Goal: Task Accomplishment & Management: Complete application form

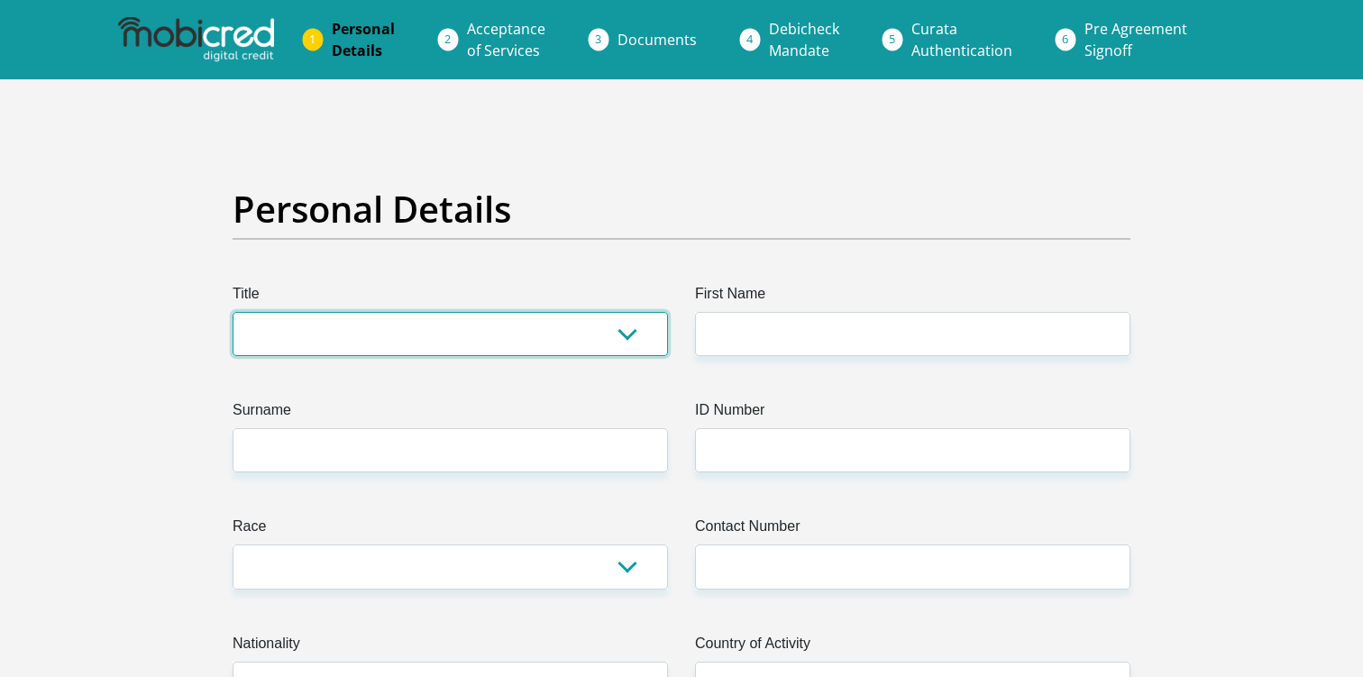
click at [356, 320] on select "Mr Ms Mrs Dr [PERSON_NAME]" at bounding box center [451, 334] width 436 height 44
select select "Mr"
click at [233, 312] on select "Mr Ms Mrs Dr [PERSON_NAME]" at bounding box center [451, 334] width 436 height 44
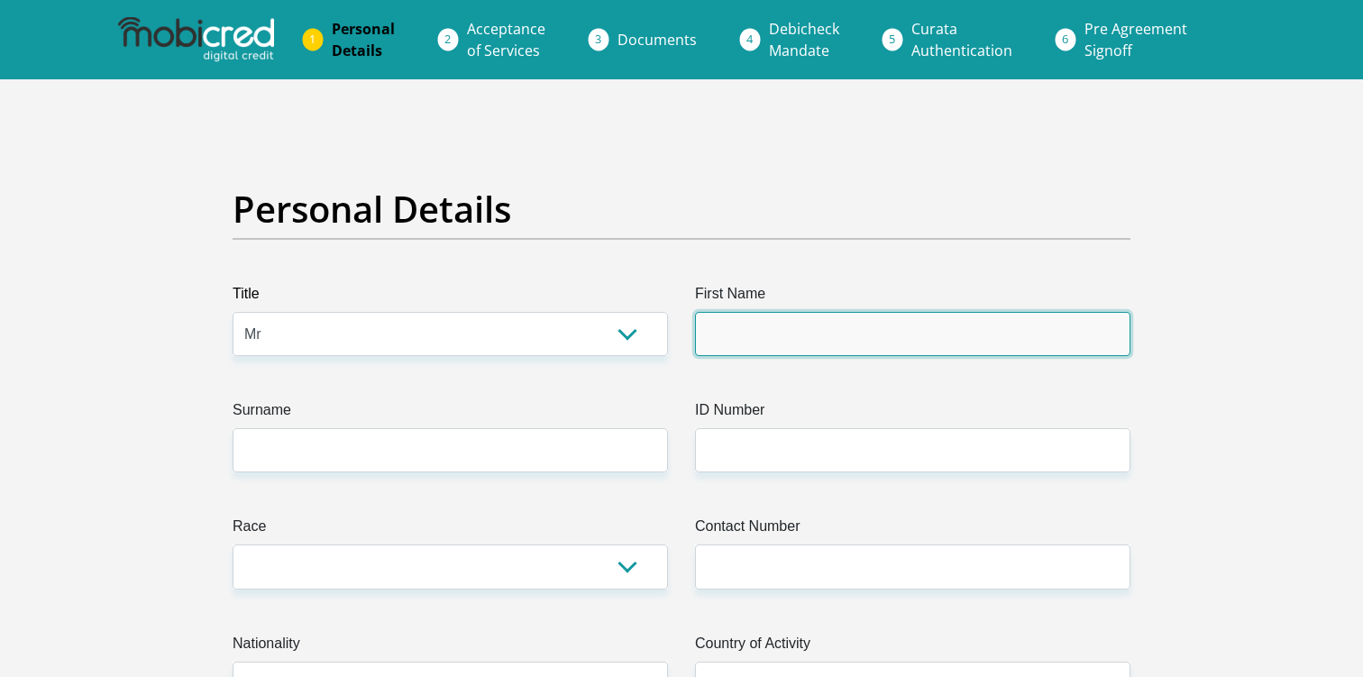
click at [711, 346] on input "First Name" at bounding box center [913, 334] width 436 height 44
type input "[GEOGRAPHIC_DATA]"
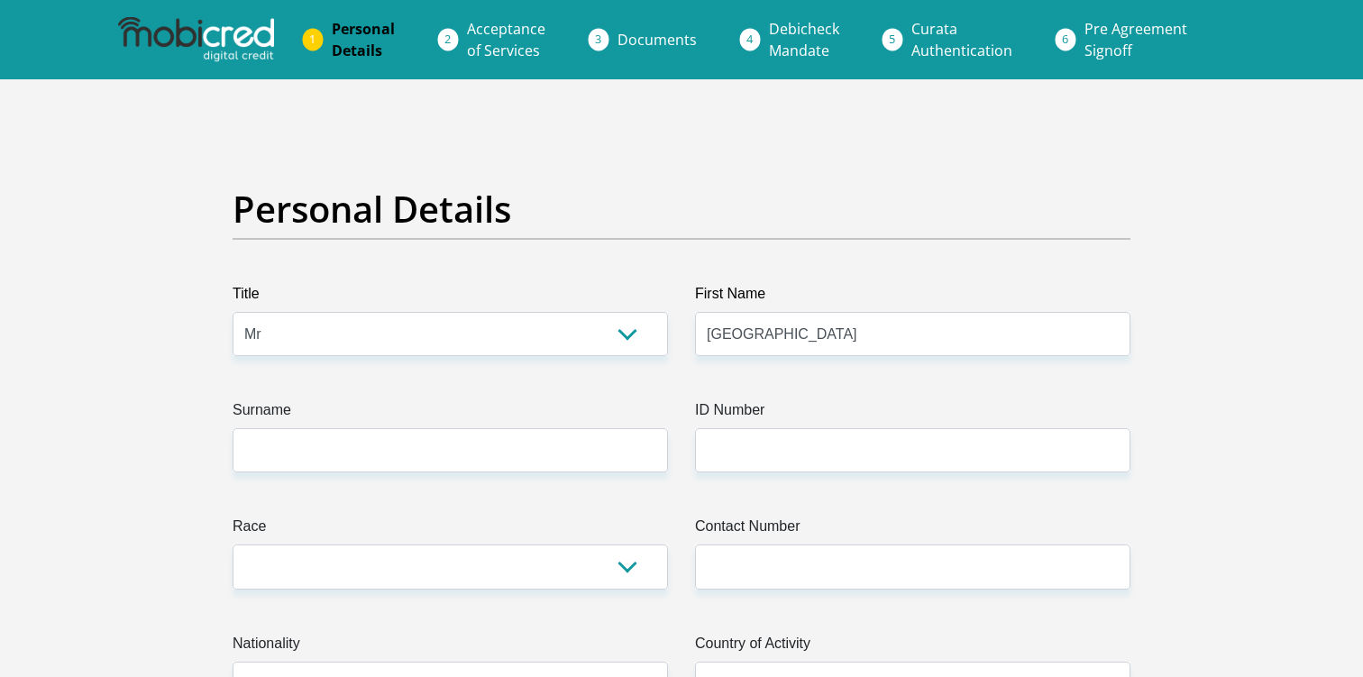
click at [421, 420] on label "Surname" at bounding box center [451, 413] width 436 height 29
click at [421, 428] on input "Surname" at bounding box center [451, 450] width 436 height 44
click at [406, 455] on input "Surname" at bounding box center [451, 450] width 436 height 44
click at [424, 452] on input "Surname" at bounding box center [451, 450] width 436 height 44
type input "Rikhotso"
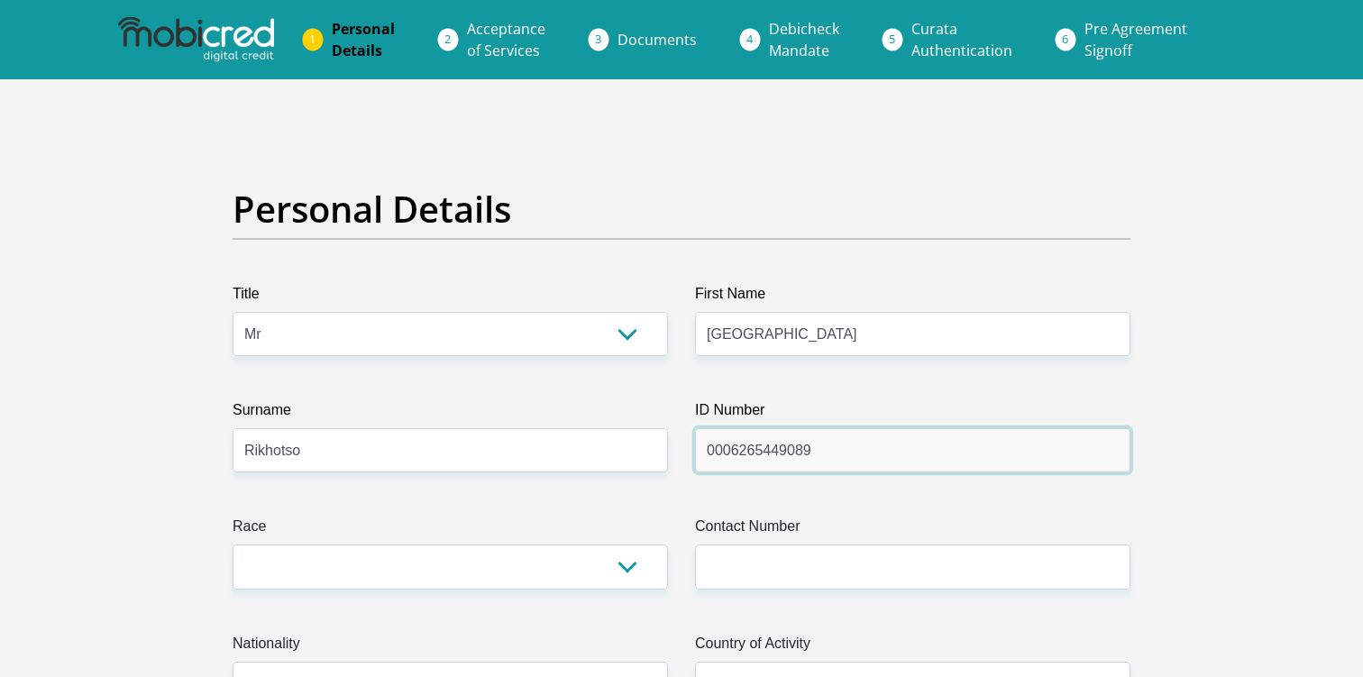
type input "0006265449089"
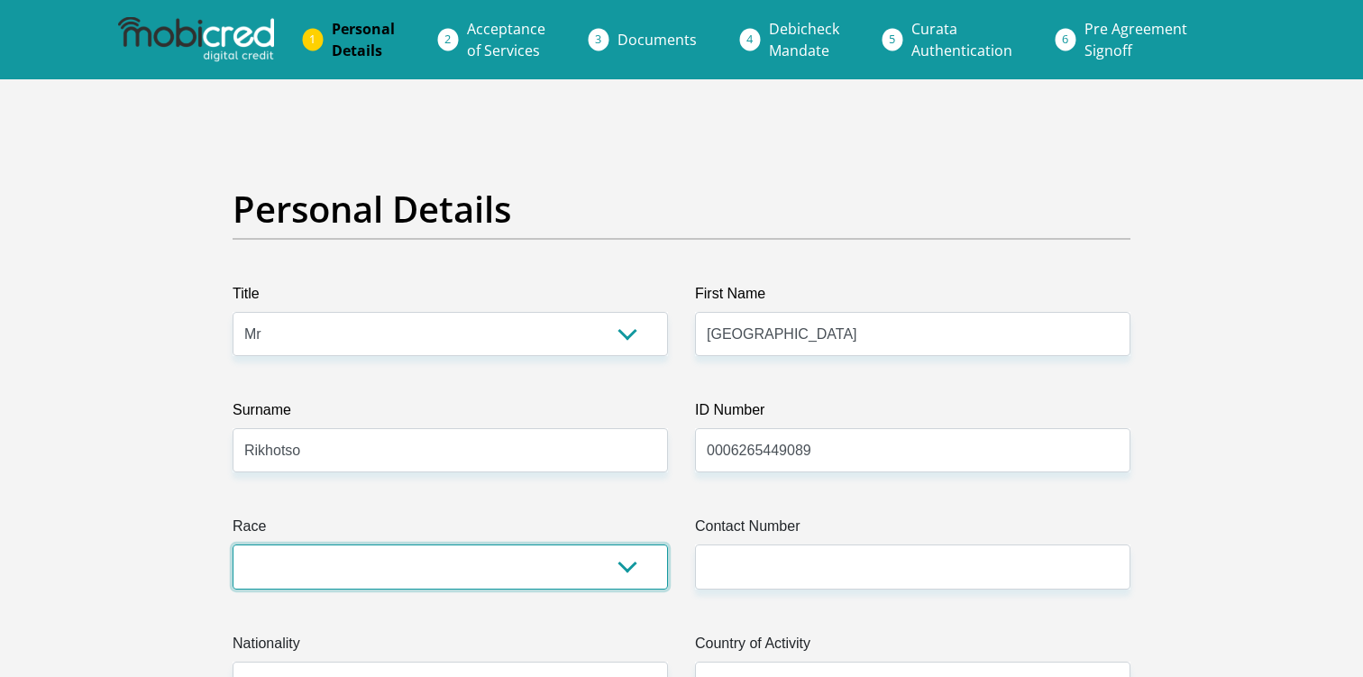
click at [273, 564] on select "Black Coloured Indian White Other" at bounding box center [451, 567] width 436 height 44
select select "1"
click at [233, 545] on select "Black Coloured Indian White Other" at bounding box center [451, 567] width 436 height 44
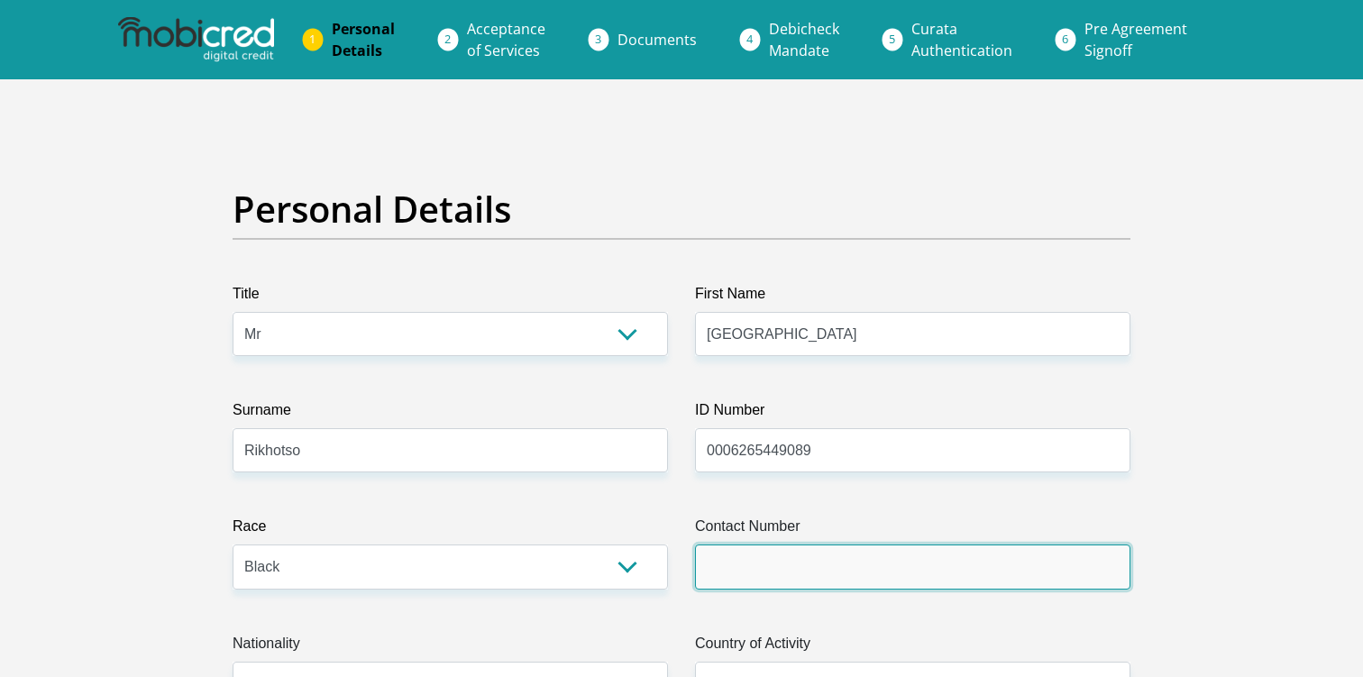
click at [724, 551] on input "Contact Number" at bounding box center [913, 567] width 436 height 44
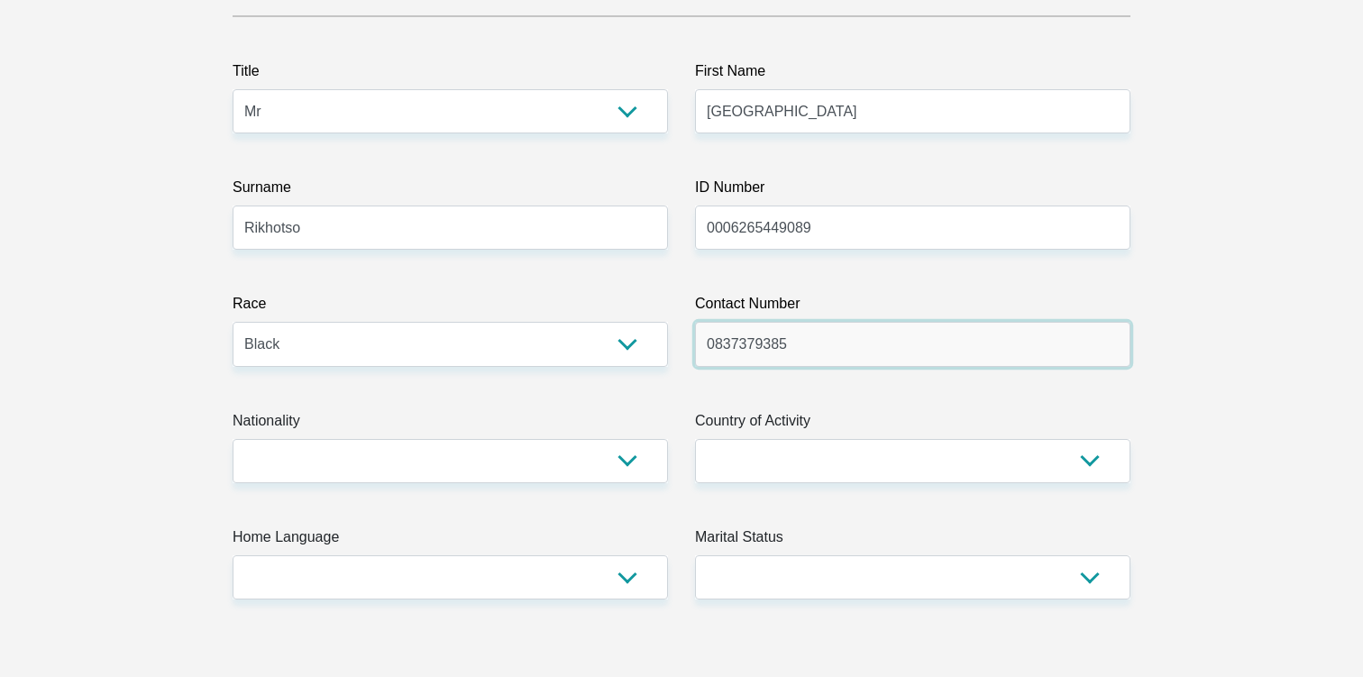
scroll to position [264, 0]
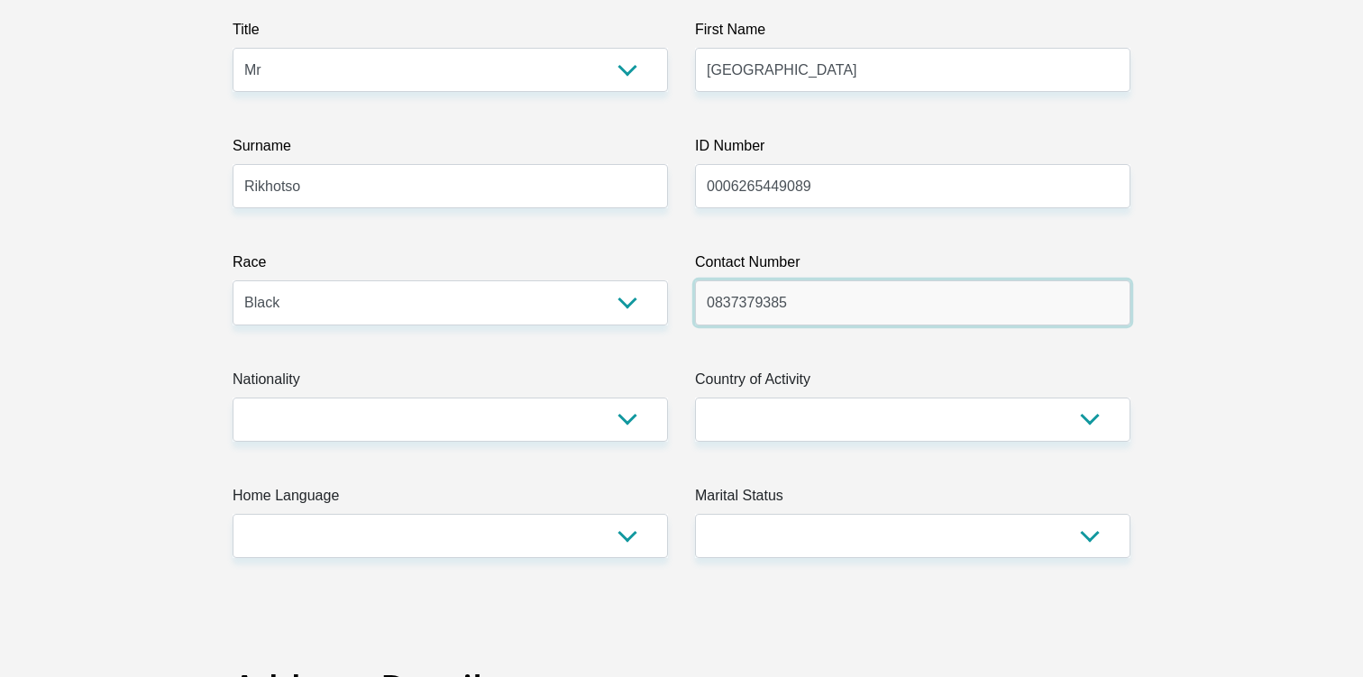
type input "0837379385"
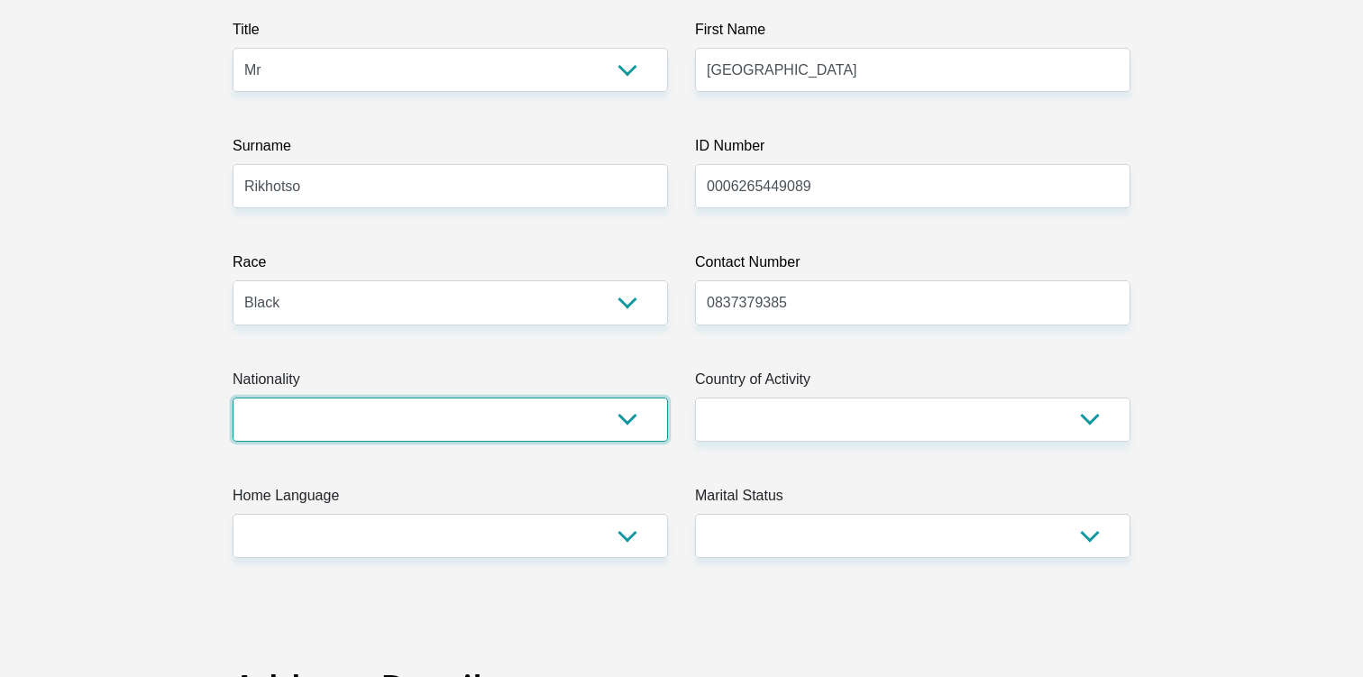
click at [576, 436] on select "[GEOGRAPHIC_DATA] [GEOGRAPHIC_DATA] [GEOGRAPHIC_DATA] [GEOGRAPHIC_DATA] [GEOGRA…" at bounding box center [451, 420] width 436 height 44
select select "AFG"
click at [233, 398] on select "[GEOGRAPHIC_DATA] [GEOGRAPHIC_DATA] [GEOGRAPHIC_DATA] [GEOGRAPHIC_DATA] [GEOGRA…" at bounding box center [451, 420] width 436 height 44
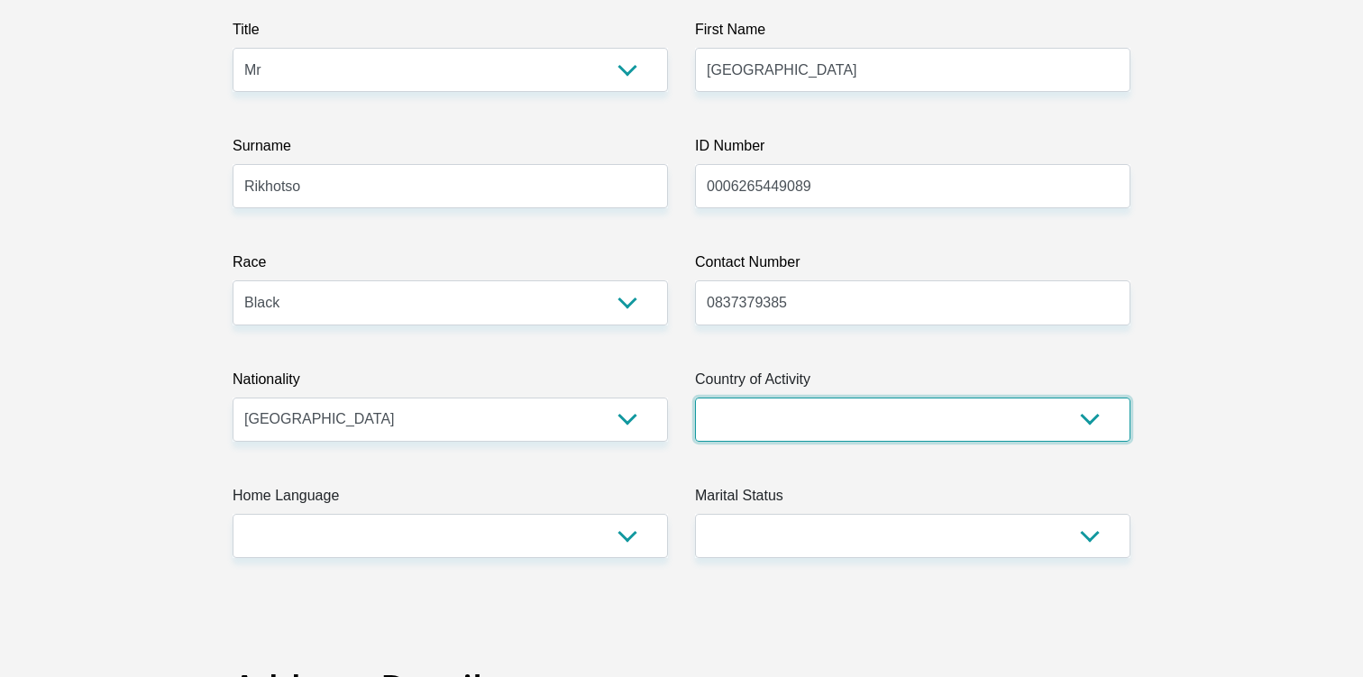
click at [782, 400] on select "[GEOGRAPHIC_DATA] [GEOGRAPHIC_DATA] [GEOGRAPHIC_DATA] [GEOGRAPHIC_DATA] [GEOGRA…" at bounding box center [913, 420] width 436 height 44
select select "ZAF"
click at [695, 398] on select "[GEOGRAPHIC_DATA] [GEOGRAPHIC_DATA] [GEOGRAPHIC_DATA] [GEOGRAPHIC_DATA] [GEOGRA…" at bounding box center [913, 420] width 436 height 44
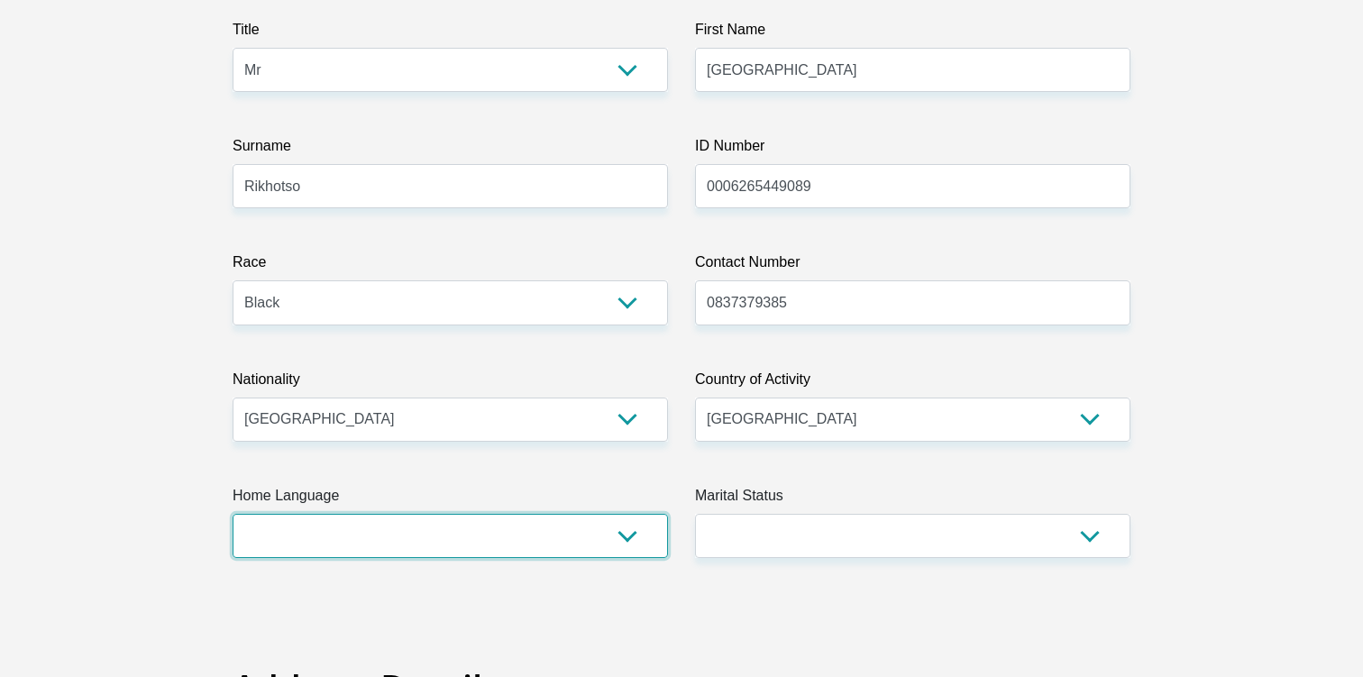
click at [393, 538] on select "Afrikaans English Sepedi South Ndebele Southern Sotho Swati Tsonga Tswana Venda…" at bounding box center [451, 536] width 436 height 44
select select "tso"
click at [233, 514] on select "Afrikaans English Sepedi South Ndebele Southern Sotho Swati Tsonga Tswana Venda…" at bounding box center [451, 536] width 436 height 44
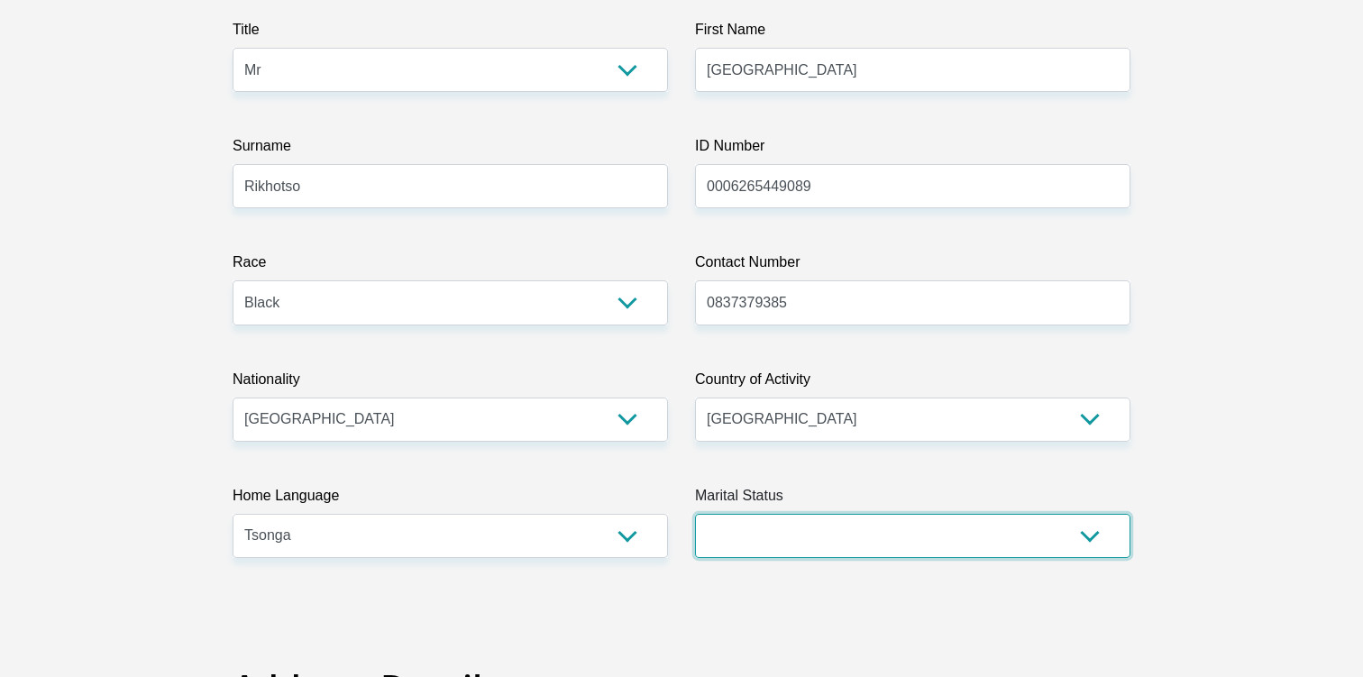
click at [807, 514] on select "Married ANC Single Divorced Widowed Married COP or Customary Law" at bounding box center [913, 536] width 436 height 44
select select "2"
click at [695, 514] on select "Married ANC Single Divorced Widowed Married COP or Customary Law" at bounding box center [913, 536] width 436 height 44
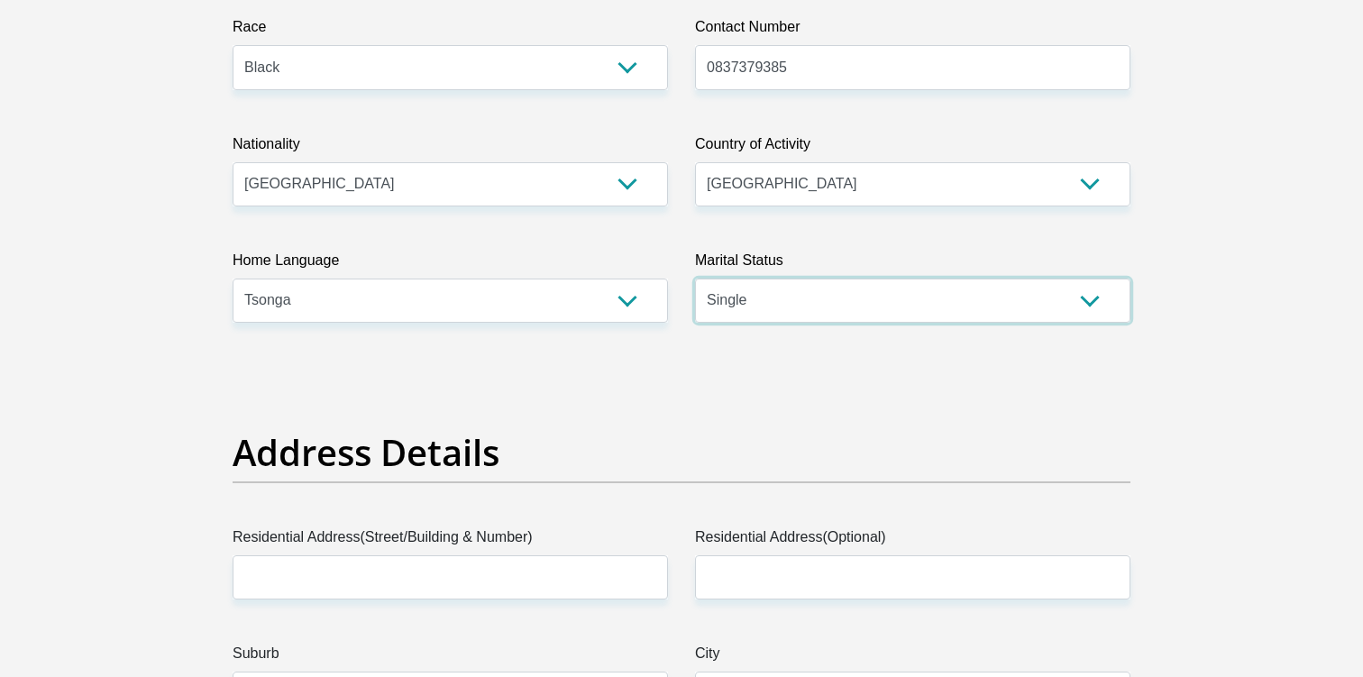
scroll to position [509, 0]
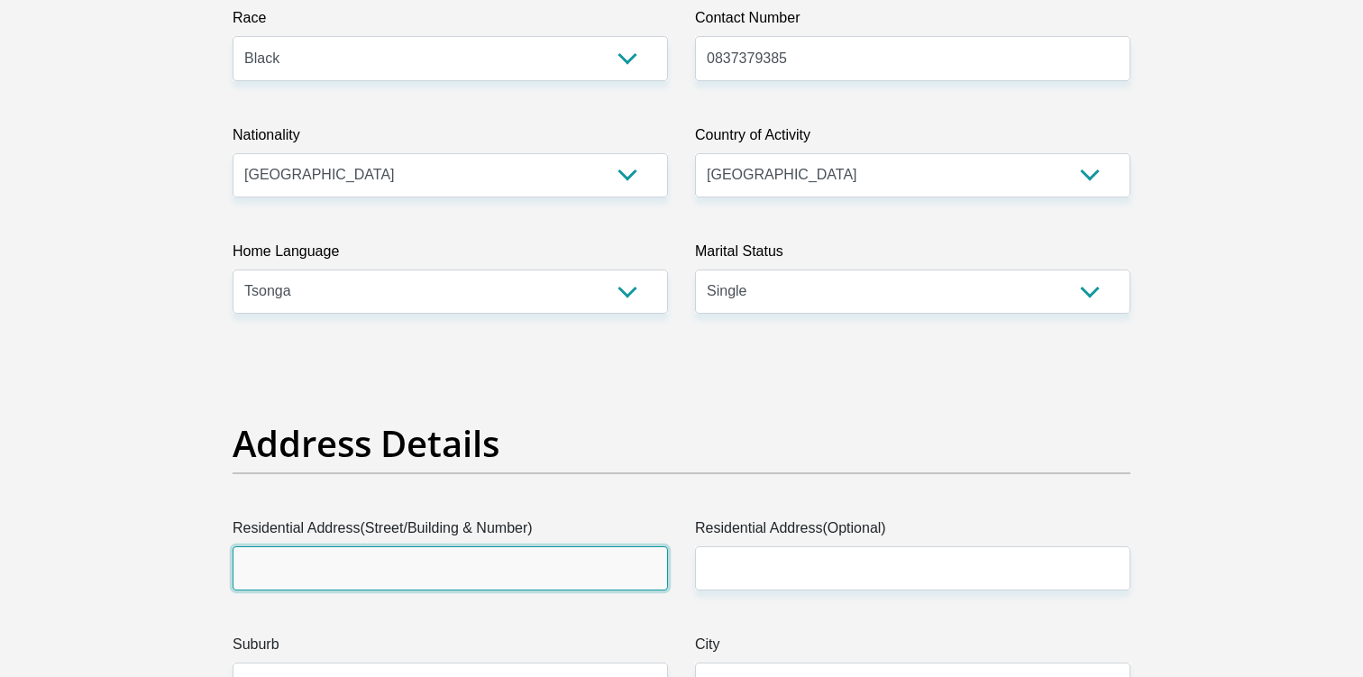
click at [474, 563] on input "Residential Address(Street/Building & Number)" at bounding box center [451, 568] width 436 height 44
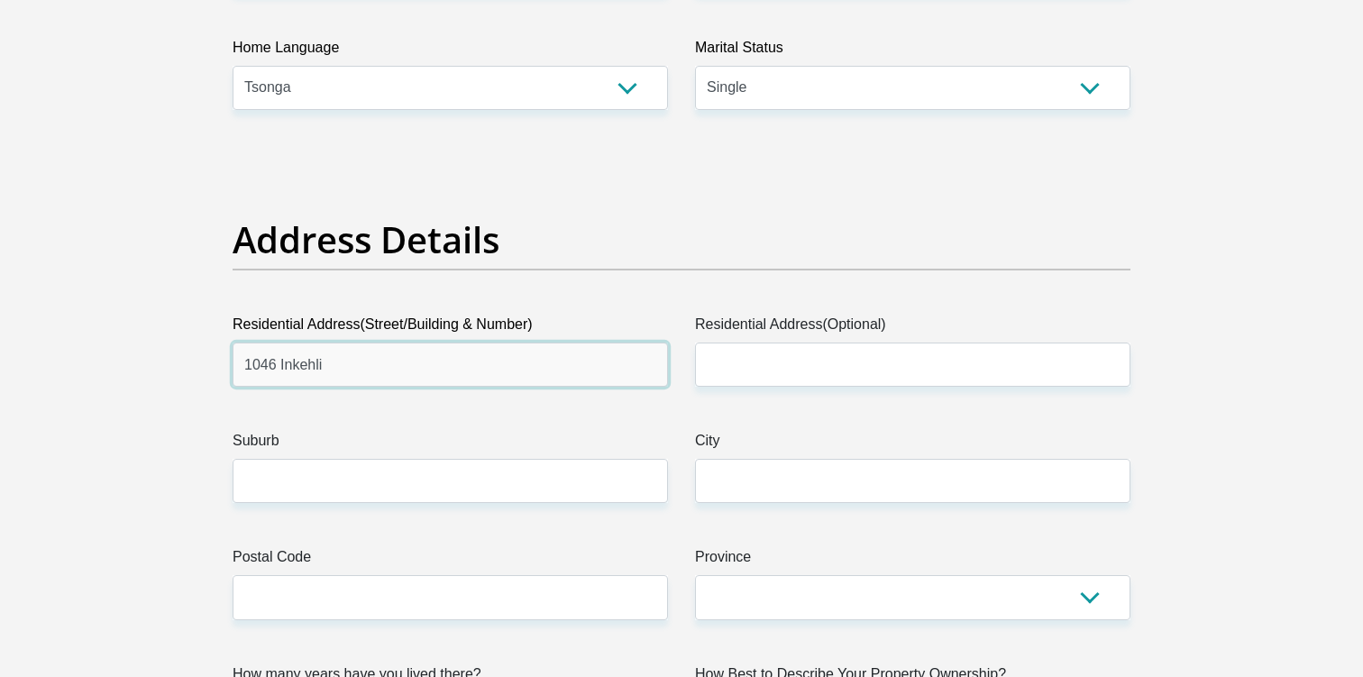
scroll to position [720, 0]
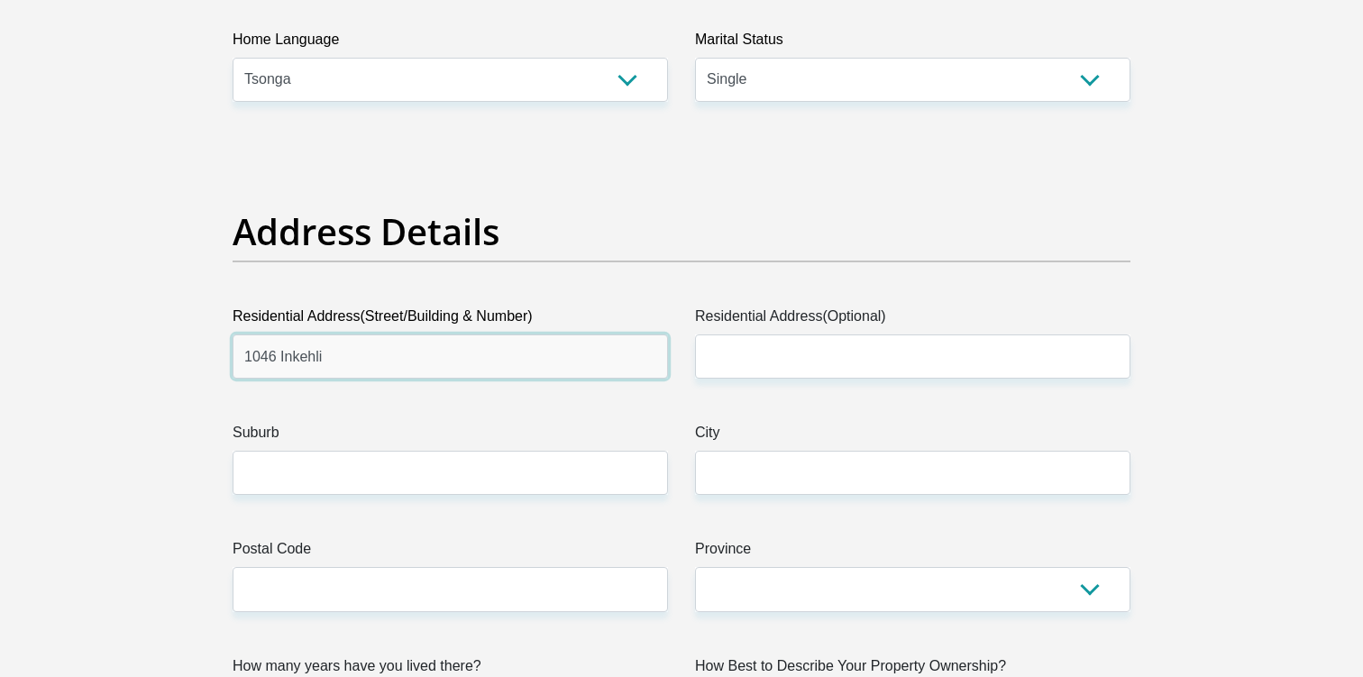
type input "1046 Inkehli"
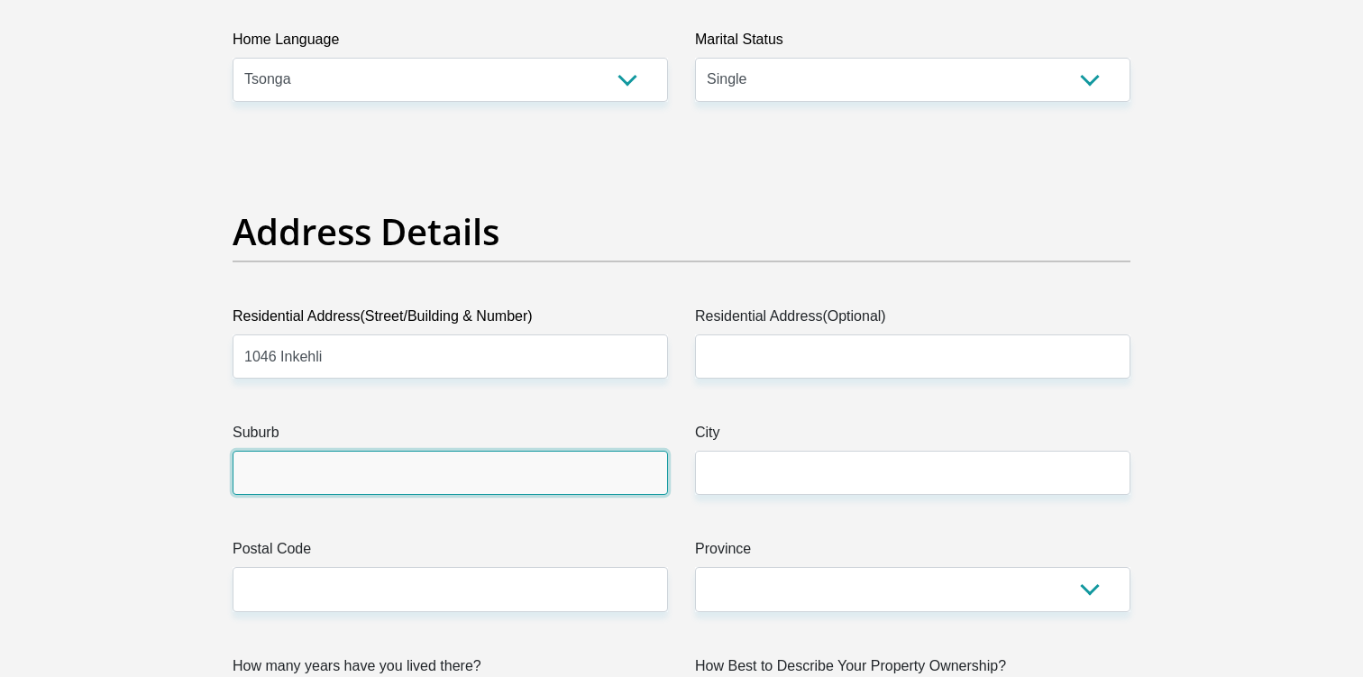
click at [522, 491] on input "Suburb" at bounding box center [451, 473] width 436 height 44
type input "Lufhereng"
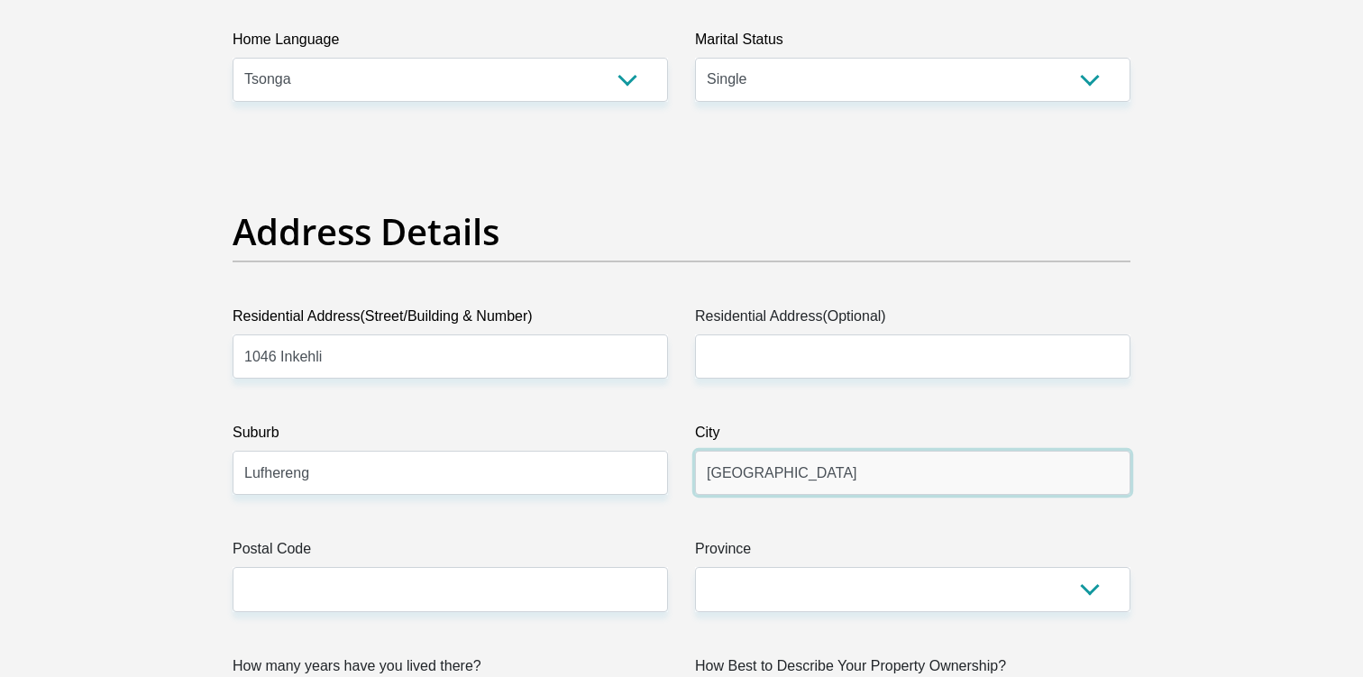
type input "[GEOGRAPHIC_DATA]"
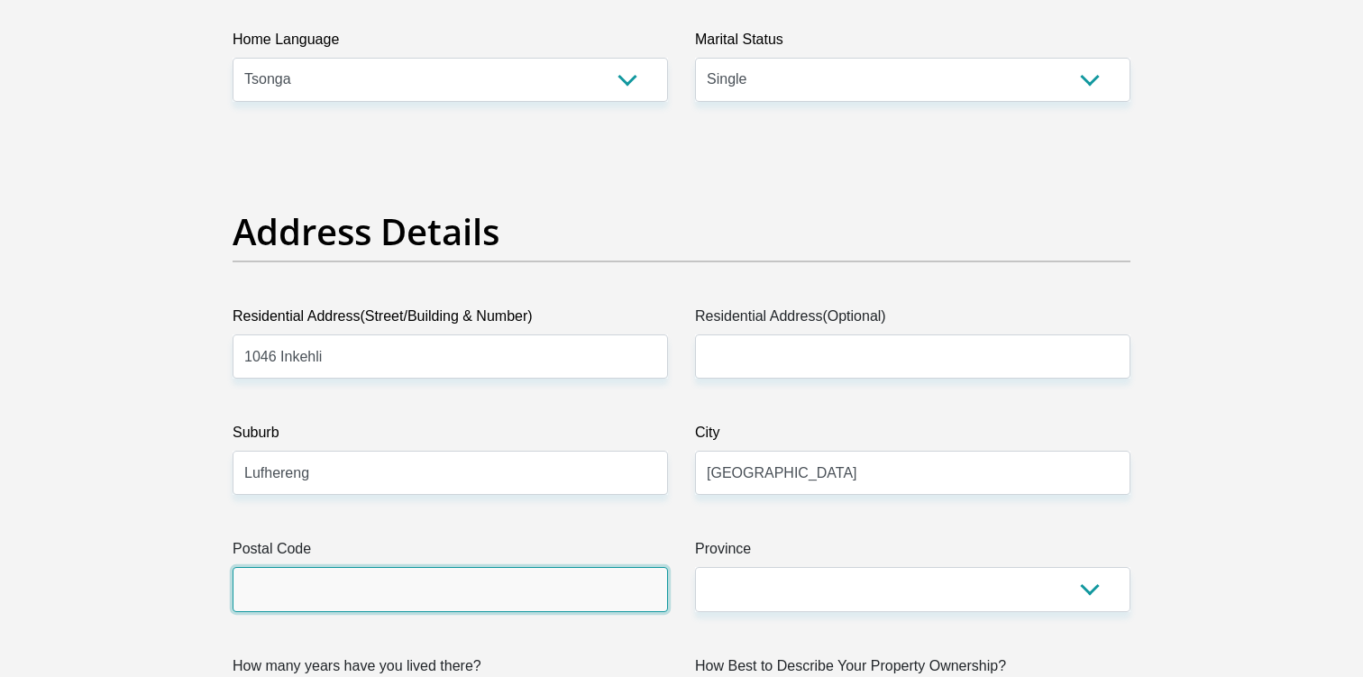
click at [404, 568] on input "Postal Code" at bounding box center [451, 589] width 436 height 44
type input "1869"
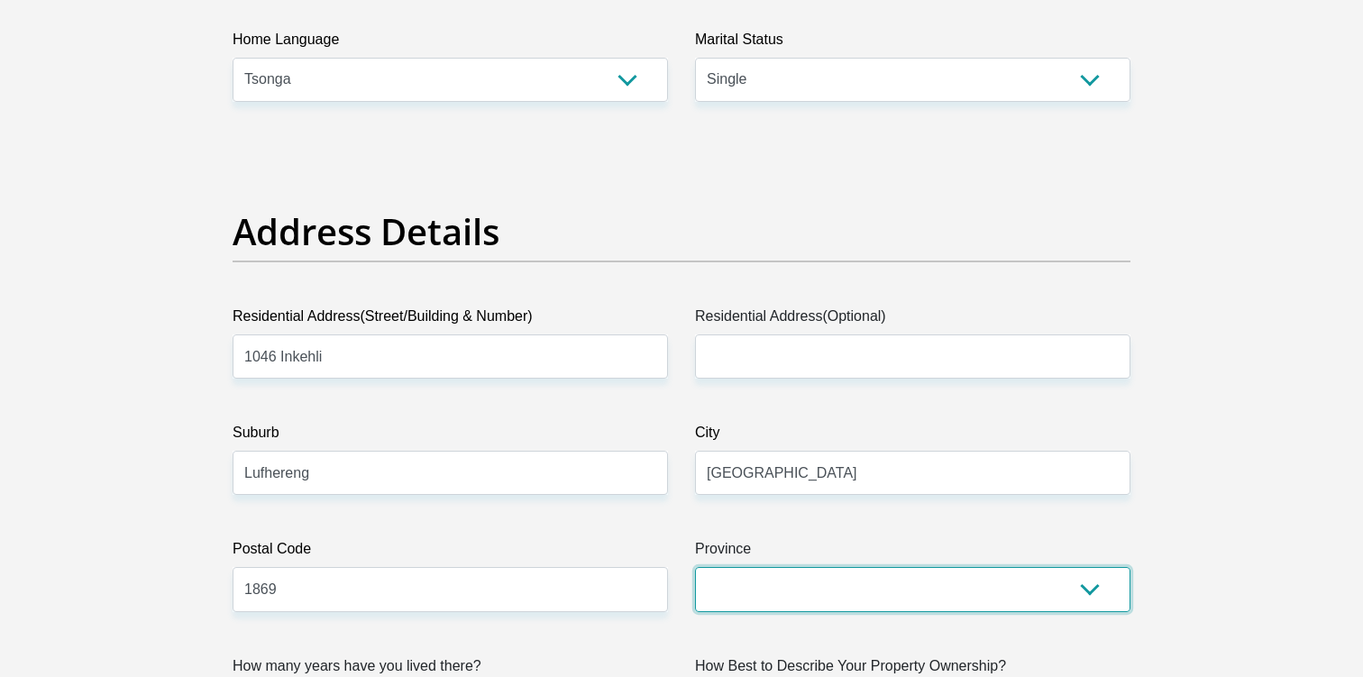
click at [738, 607] on select "Eastern Cape Free State [GEOGRAPHIC_DATA] [GEOGRAPHIC_DATA][DATE] [GEOGRAPHIC_D…" at bounding box center [913, 589] width 436 height 44
select select "Gauteng"
click at [695, 567] on select "Eastern Cape Free State [GEOGRAPHIC_DATA] [GEOGRAPHIC_DATA][DATE] [GEOGRAPHIC_D…" at bounding box center [913, 589] width 436 height 44
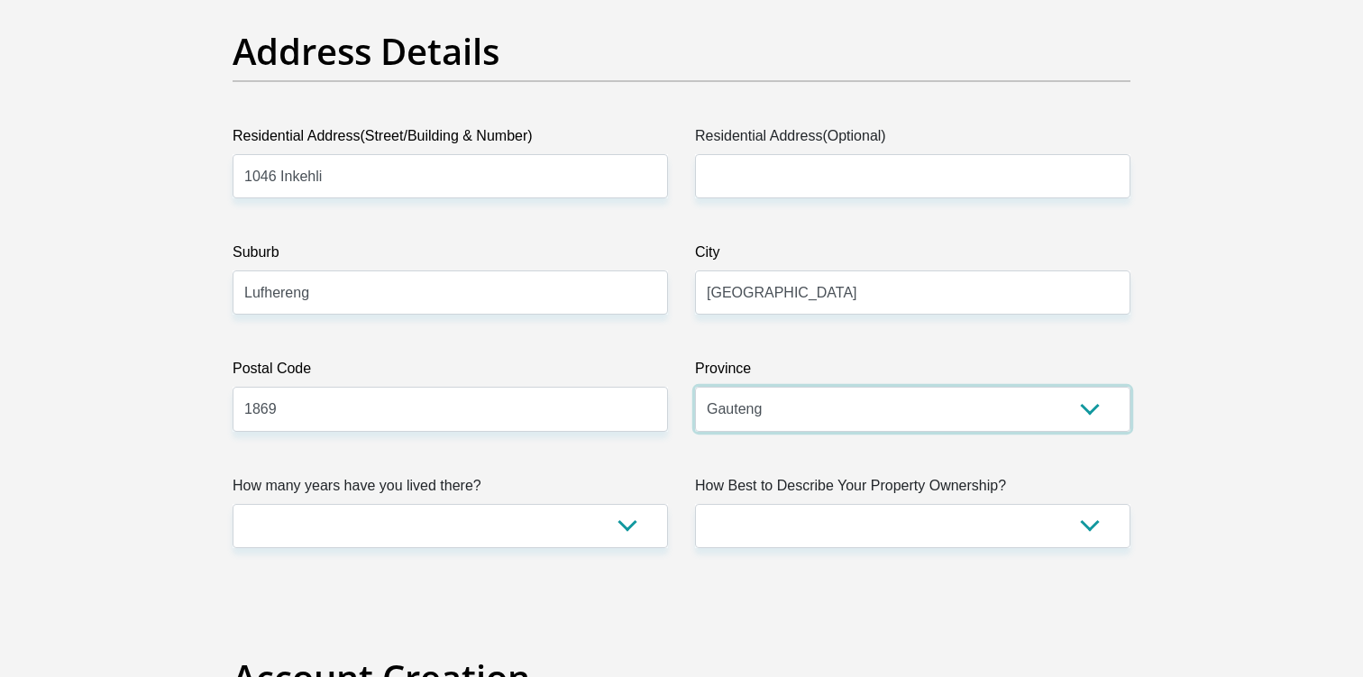
scroll to position [908, 0]
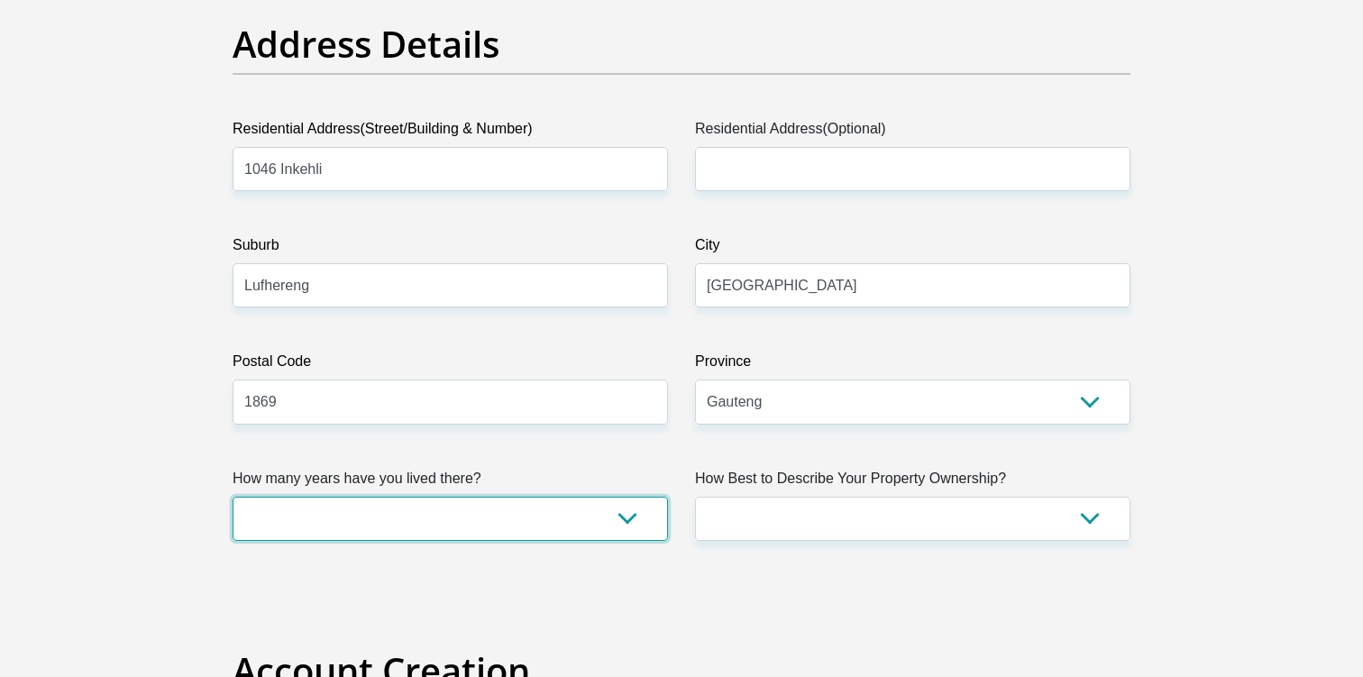
click at [493, 509] on select "less than 1 year 1-3 years 3-5 years 5+ years" at bounding box center [451, 519] width 436 height 44
select select "2"
click at [233, 497] on select "less than 1 year 1-3 years 3-5 years 5+ years" at bounding box center [451, 519] width 436 height 44
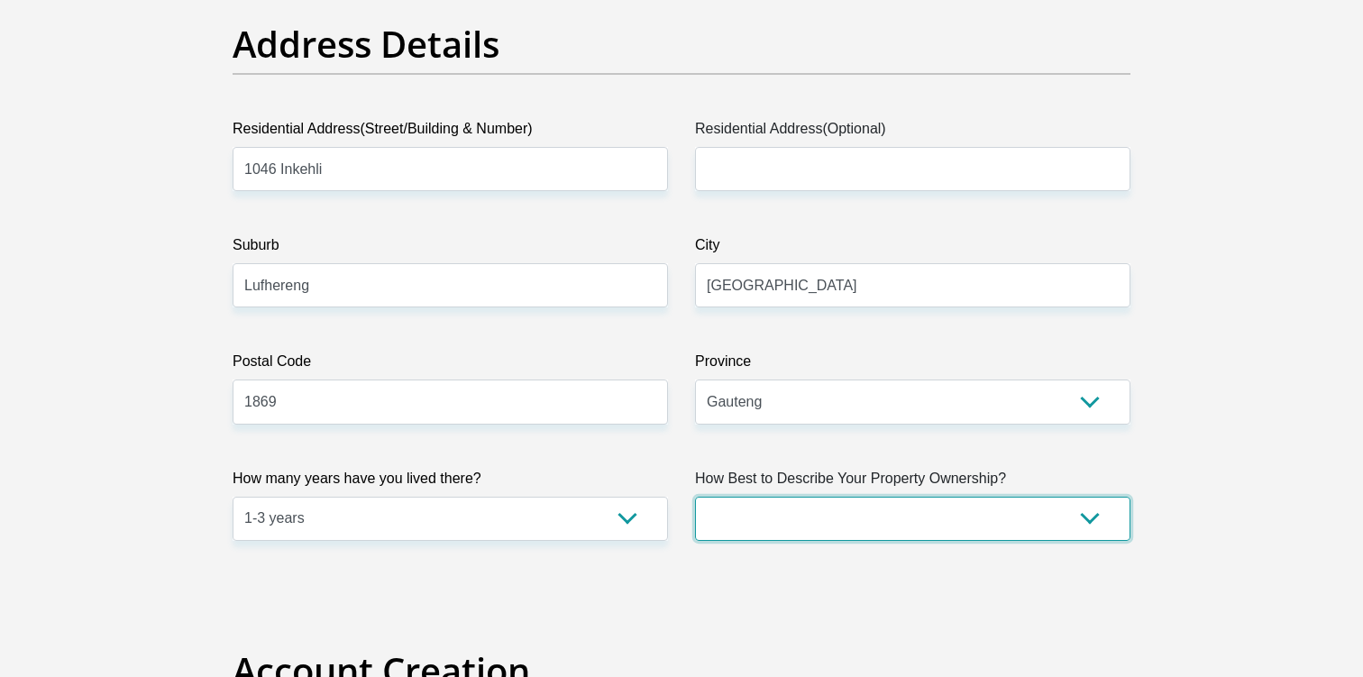
click at [819, 504] on select "Owned Rented Family Owned Company Dwelling" at bounding box center [913, 519] width 436 height 44
select select "Owned"
click at [695, 497] on select "Owned Rented Family Owned Company Dwelling" at bounding box center [913, 519] width 436 height 44
click at [831, 531] on select "Owned Rented Family Owned Company Dwelling" at bounding box center [913, 519] width 436 height 44
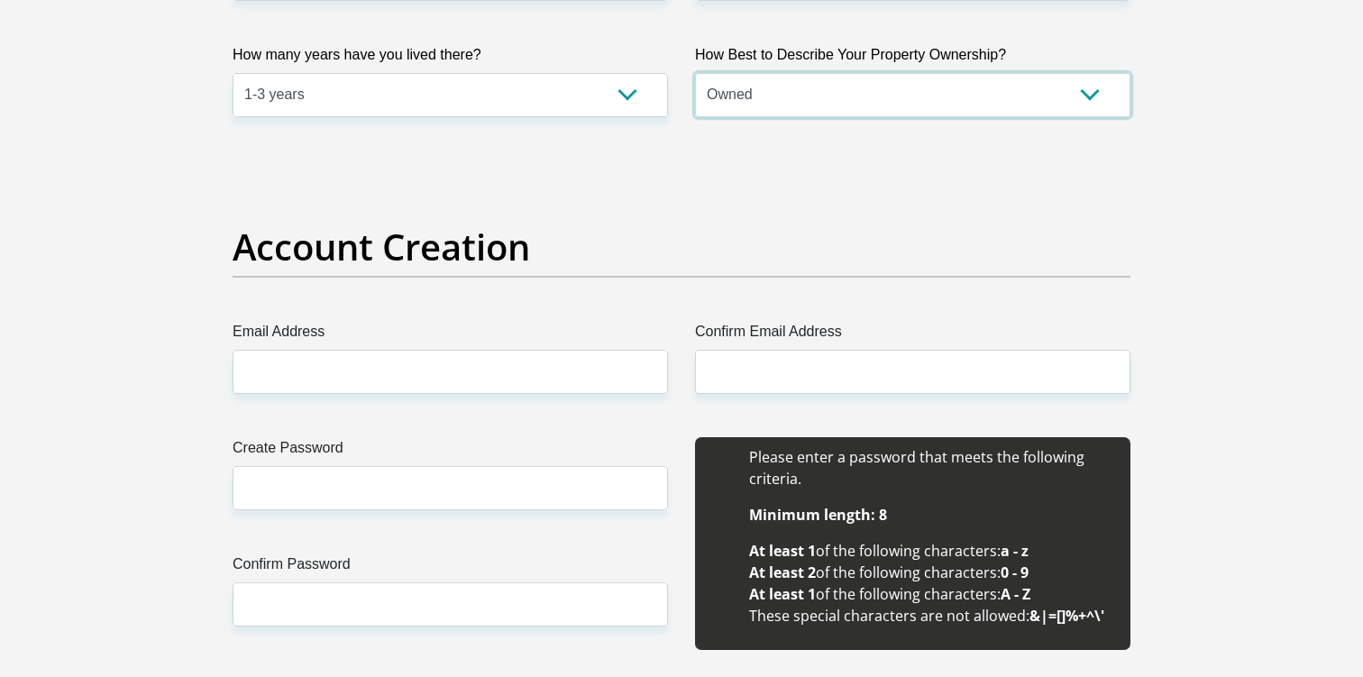
scroll to position [1361, 0]
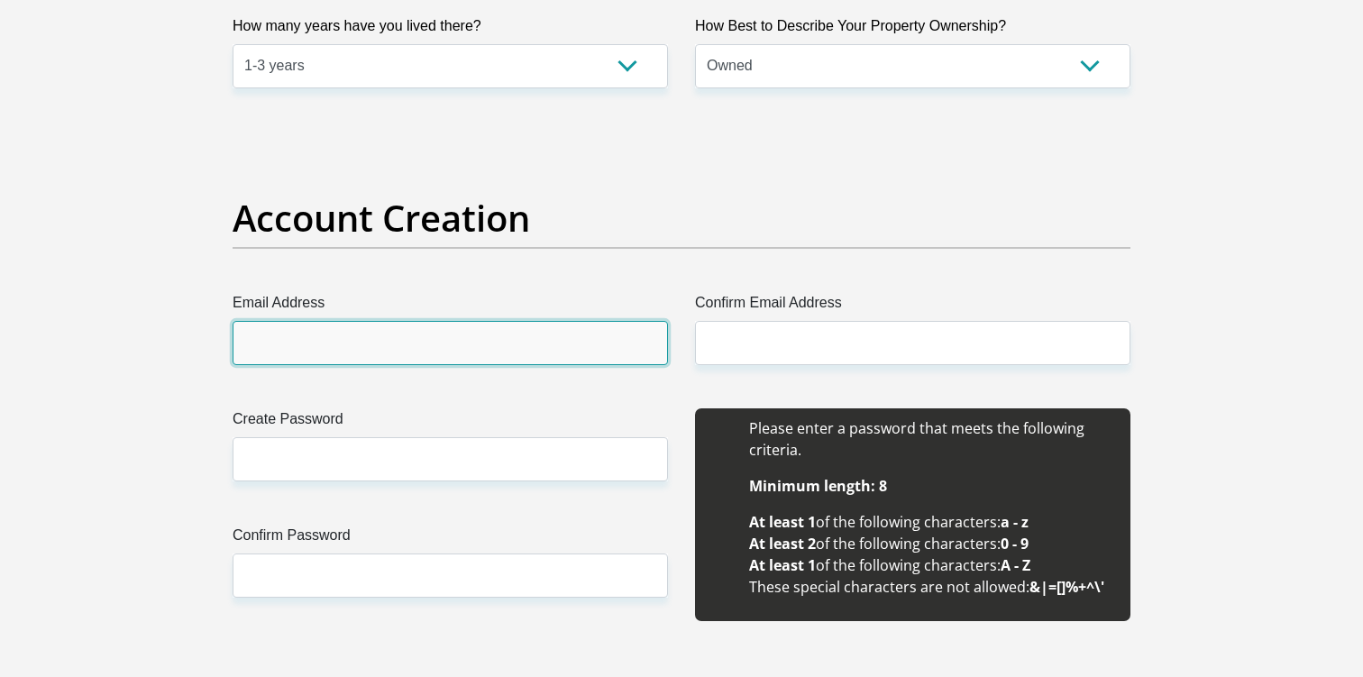
click at [437, 351] on input "Email Address" at bounding box center [451, 343] width 436 height 44
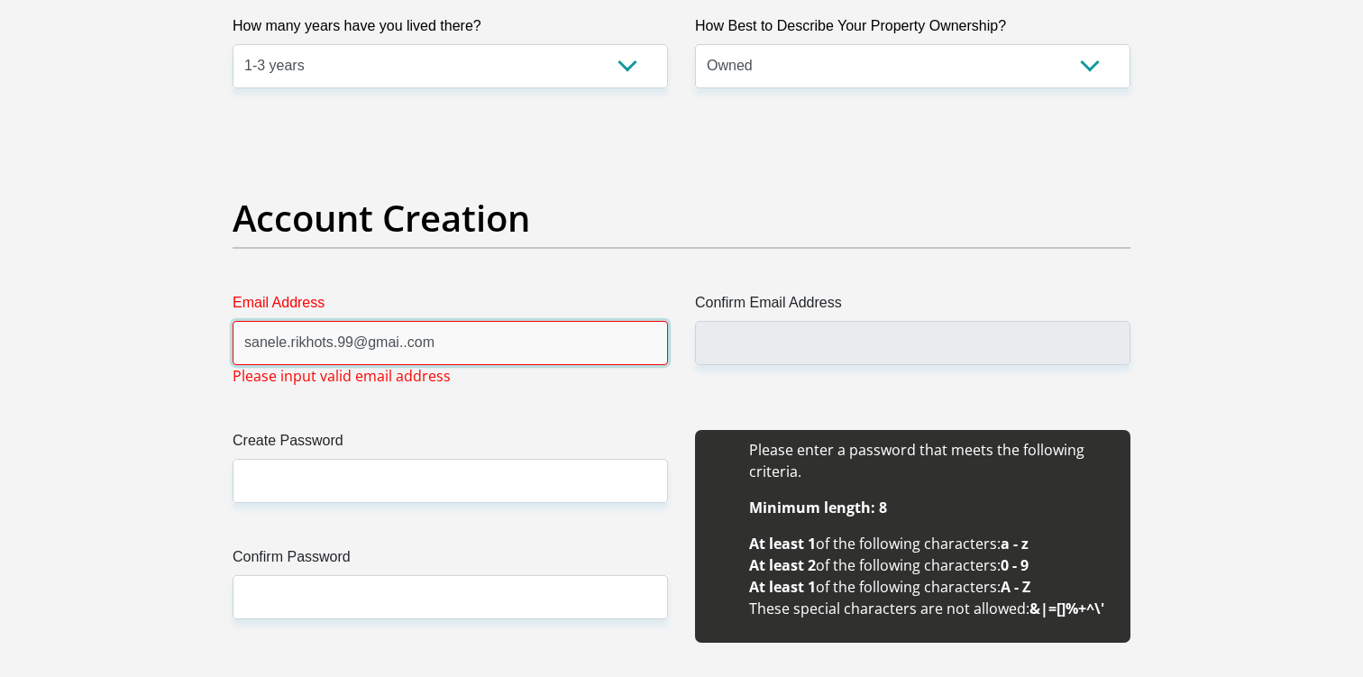
click at [406, 352] on input "sanele.rikhots.99@gmai..com" at bounding box center [451, 343] width 436 height 44
click at [403, 356] on input "sanele.rikhots.99@gmai..com" at bounding box center [451, 343] width 436 height 44
click at [405, 344] on input "sanele.rikhots.99@gmai..com" at bounding box center [451, 343] width 436 height 44
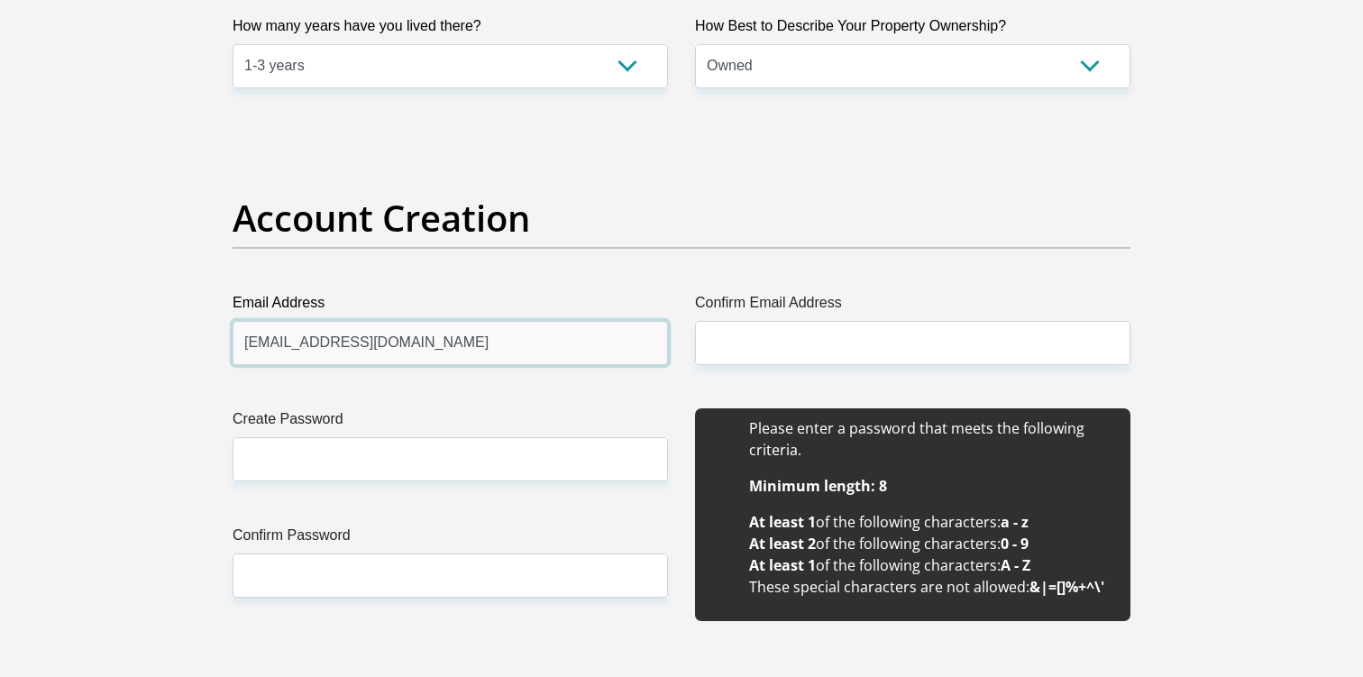
type input "[EMAIL_ADDRESS][DOMAIN_NAME]"
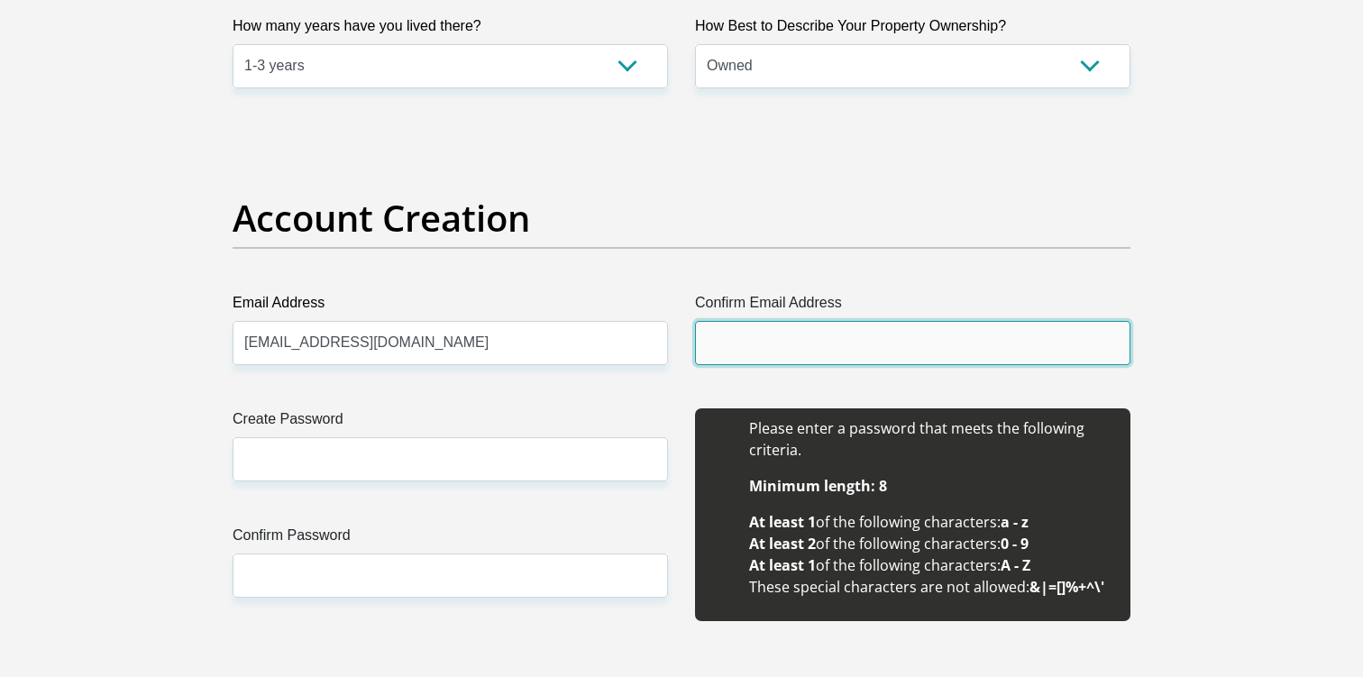
click at [807, 335] on input "Confirm Email Address" at bounding box center [913, 343] width 436 height 44
type input "sa"
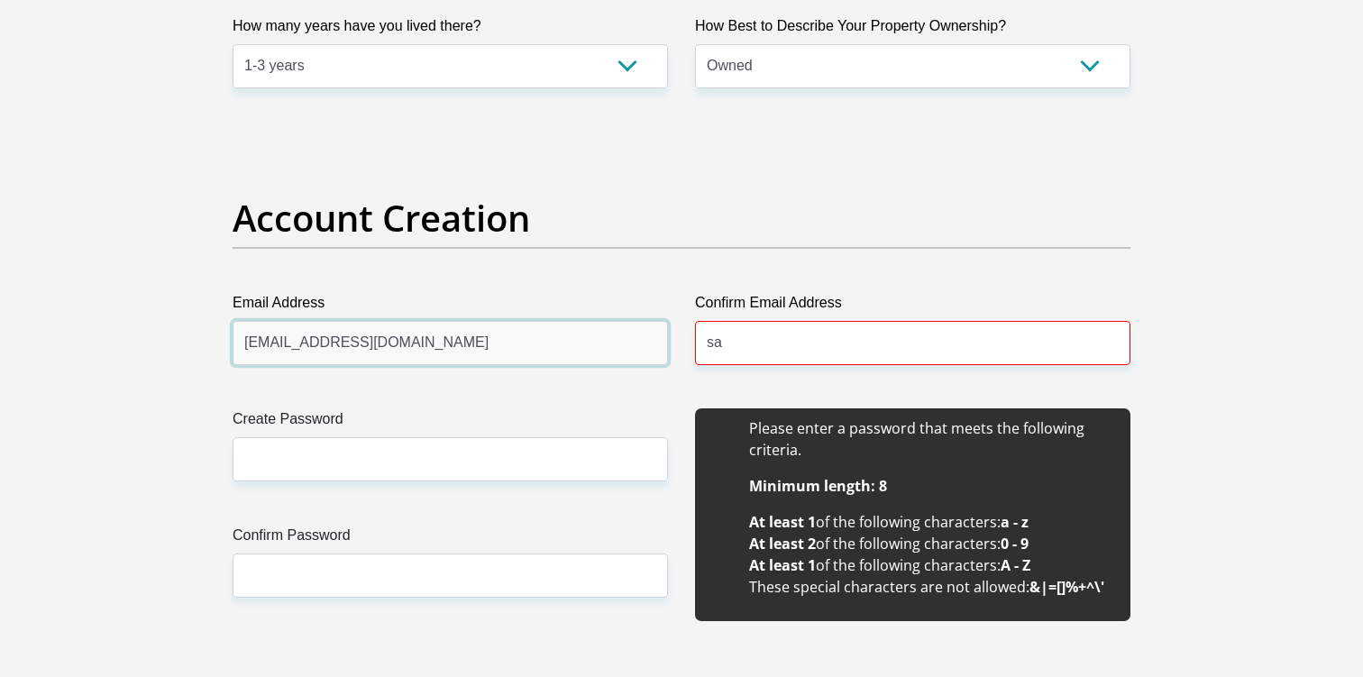
click at [394, 346] on input "[EMAIL_ADDRESS][DOMAIN_NAME]" at bounding box center [451, 343] width 436 height 44
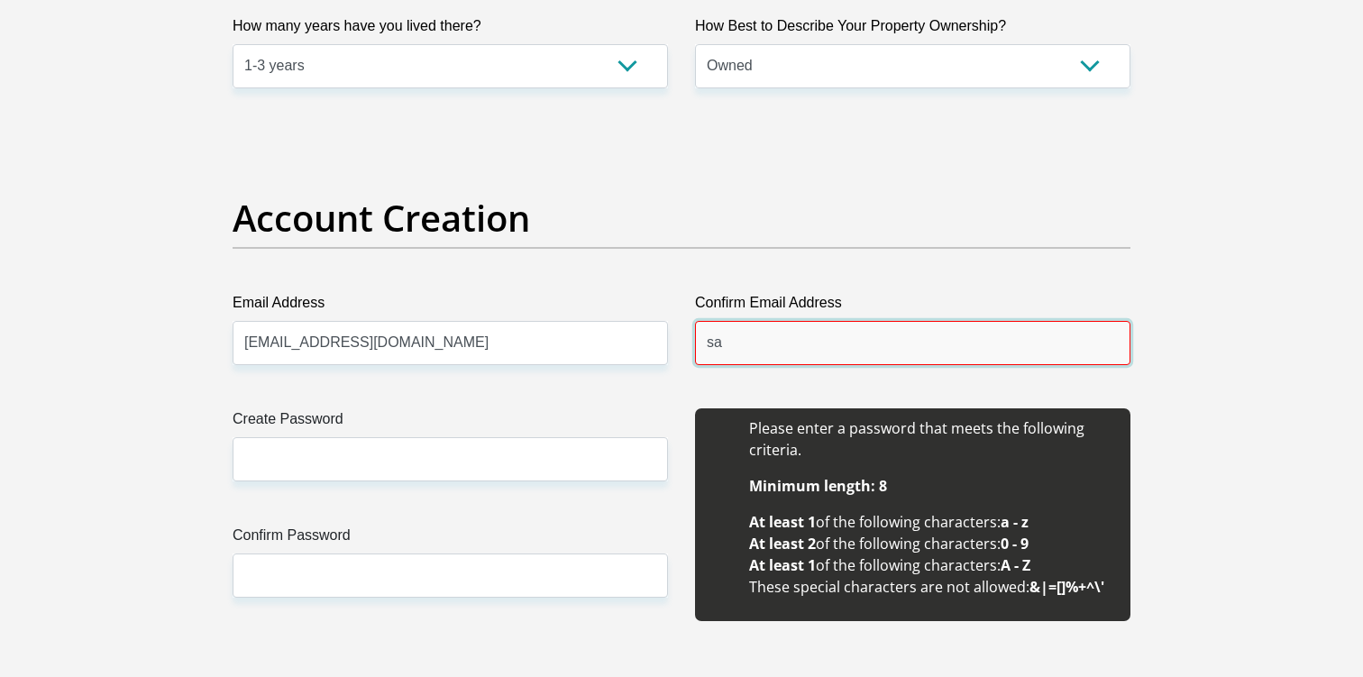
click at [888, 342] on input "sa" at bounding box center [913, 343] width 436 height 44
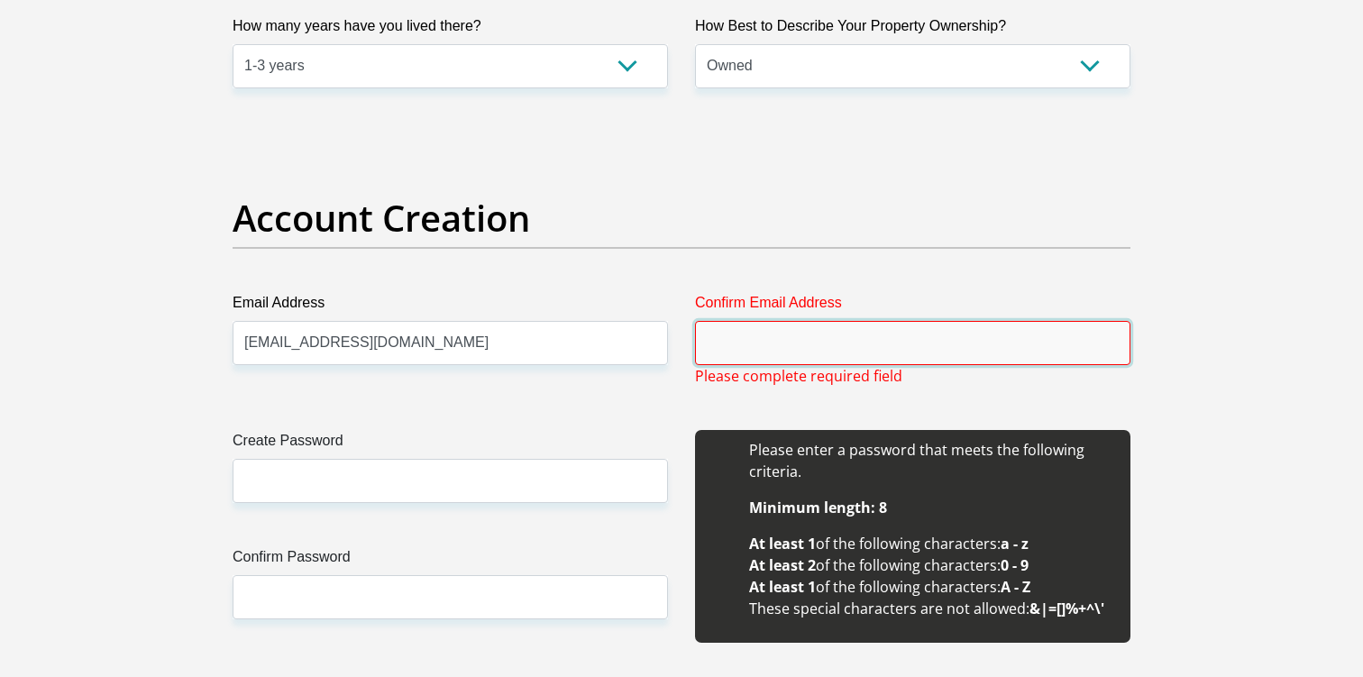
paste input "[EMAIL_ADDRESS][DOMAIN_NAME]"
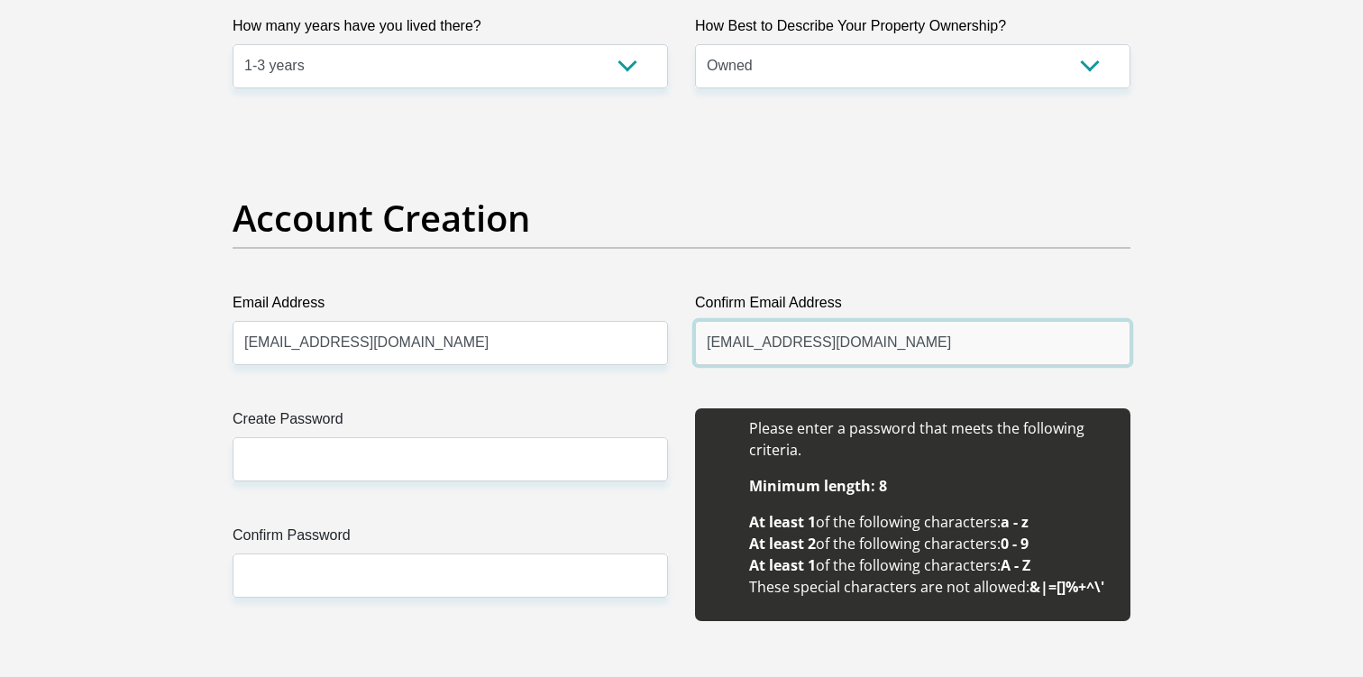
type input "[EMAIL_ADDRESS][DOMAIN_NAME]"
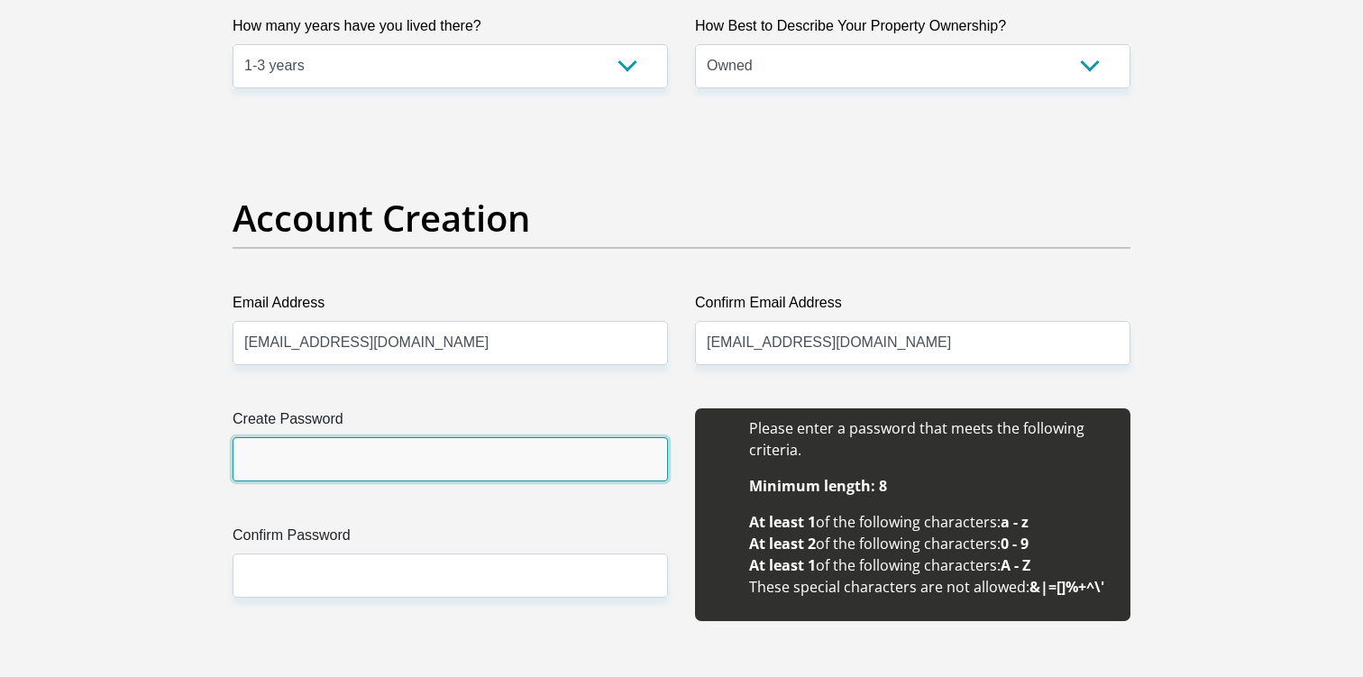
click at [297, 452] on input "Create Password" at bounding box center [451, 459] width 436 height 44
click at [298, 448] on input "ntw@nanO99" at bounding box center [451, 459] width 436 height 44
type input "ntw@nanO99"
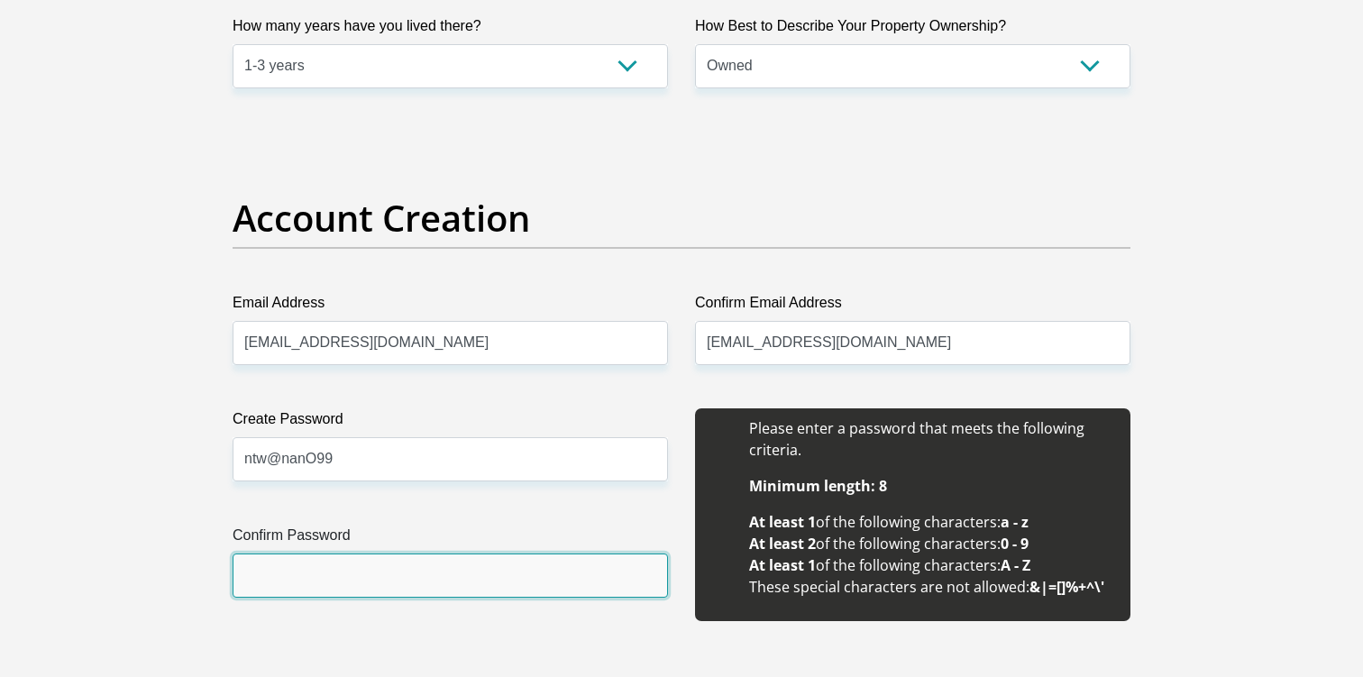
click at [334, 558] on input "Confirm Password" at bounding box center [451, 576] width 436 height 44
paste input "ntw@nanO99"
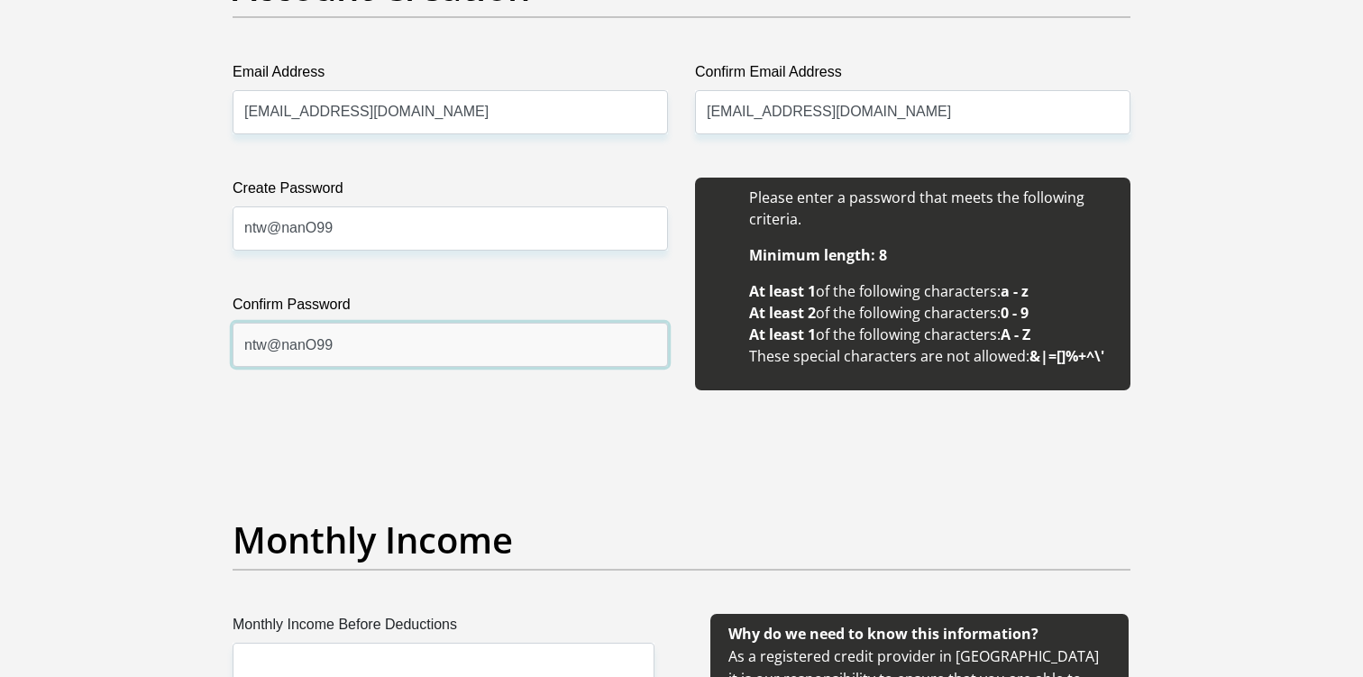
scroll to position [1655, 0]
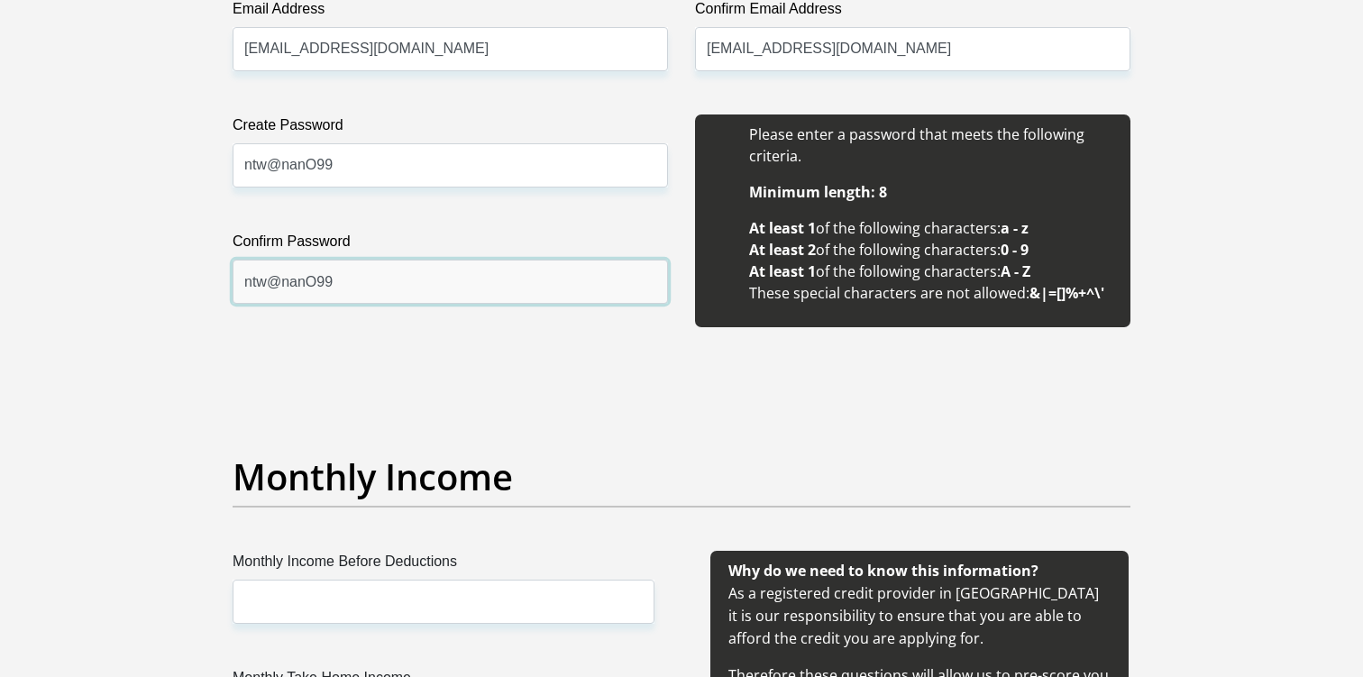
type input "ntw@nanO99"
click at [399, 517] on div "Monthly Income" at bounding box center [681, 503] width 925 height 96
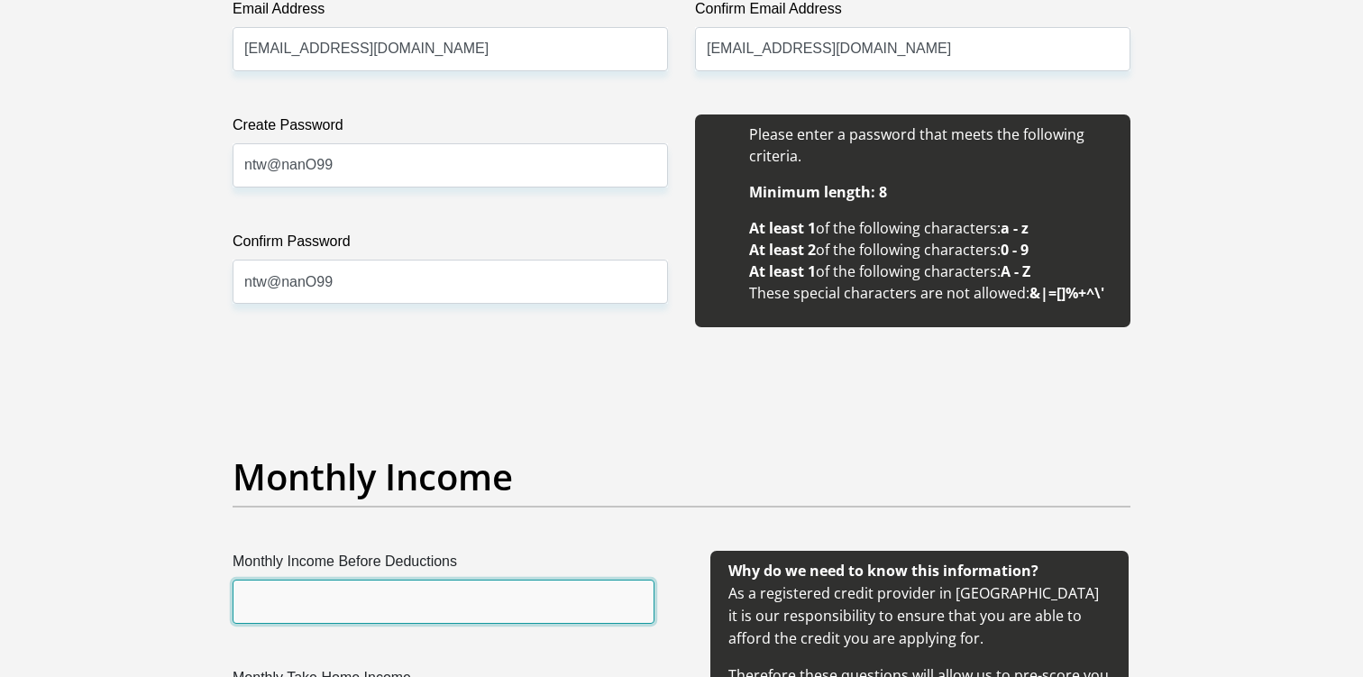
click at [381, 588] on input "Monthly Income Before Deductions" at bounding box center [444, 602] width 422 height 44
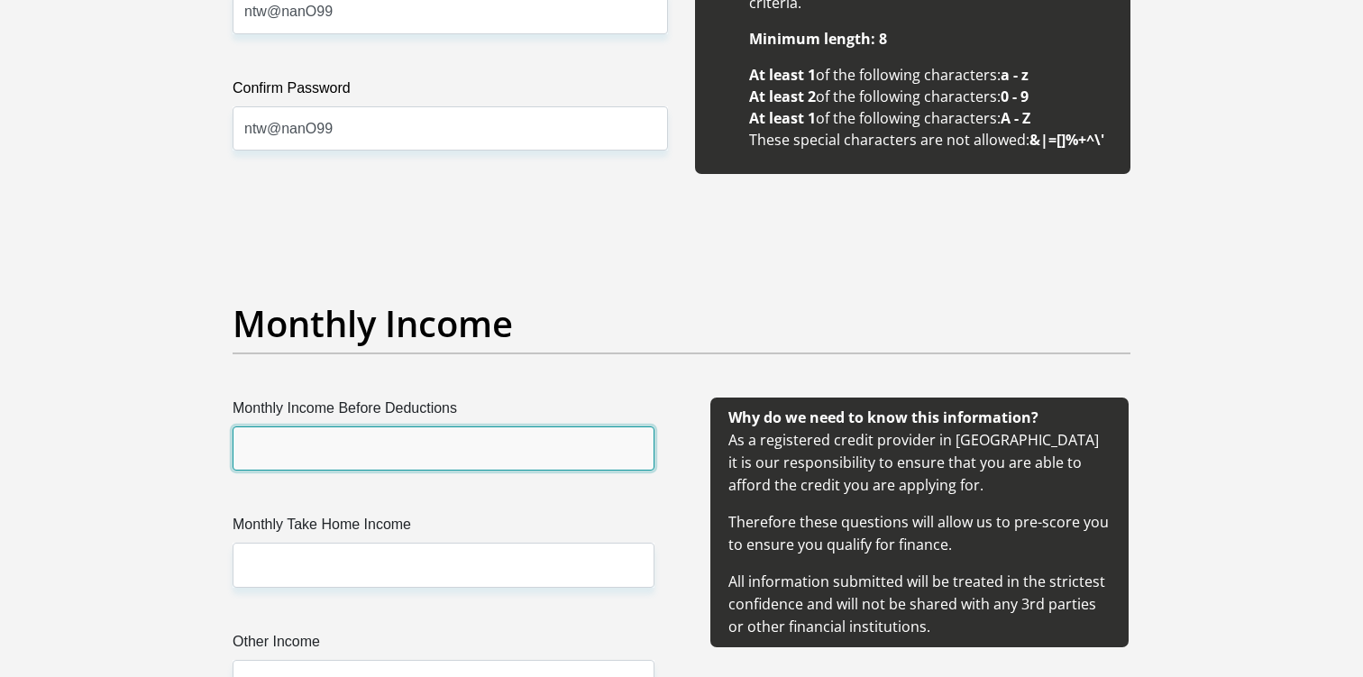
click at [506, 445] on input "Monthly Income Before Deductions" at bounding box center [444, 448] width 422 height 44
type input "65000"
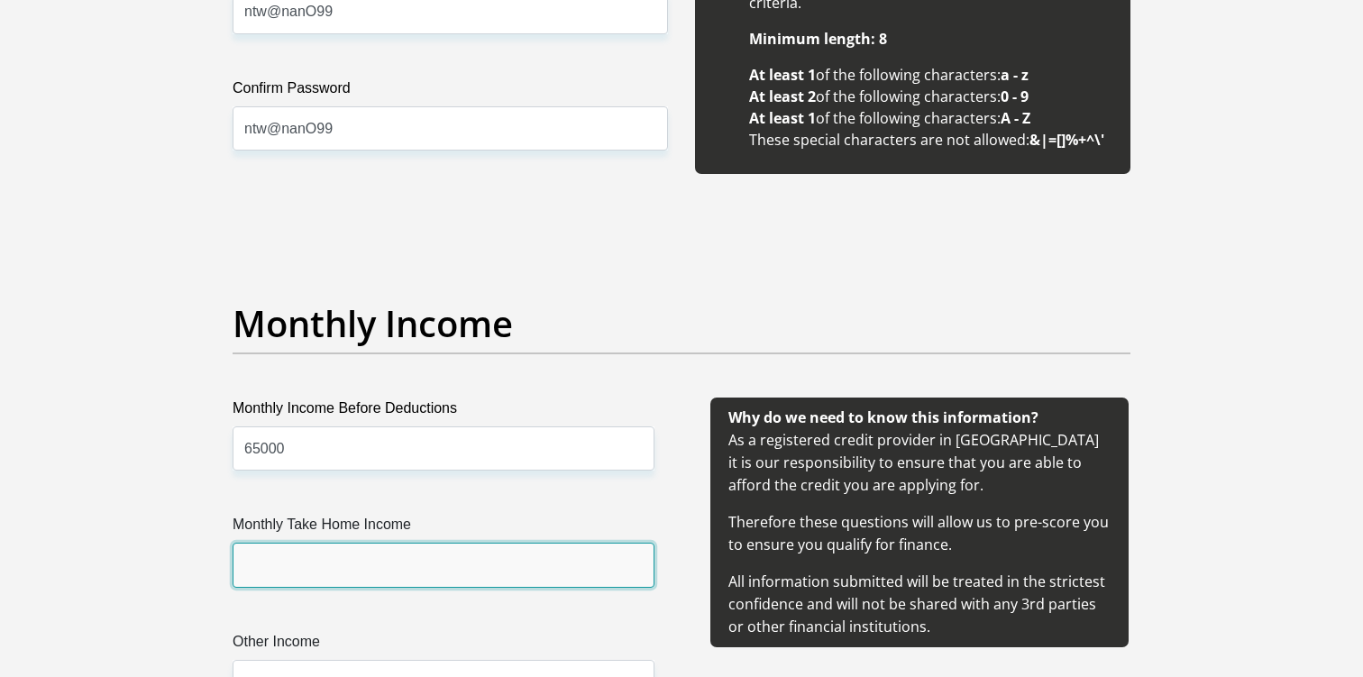
click at [438, 558] on input "Monthly Take Home Income" at bounding box center [444, 565] width 422 height 44
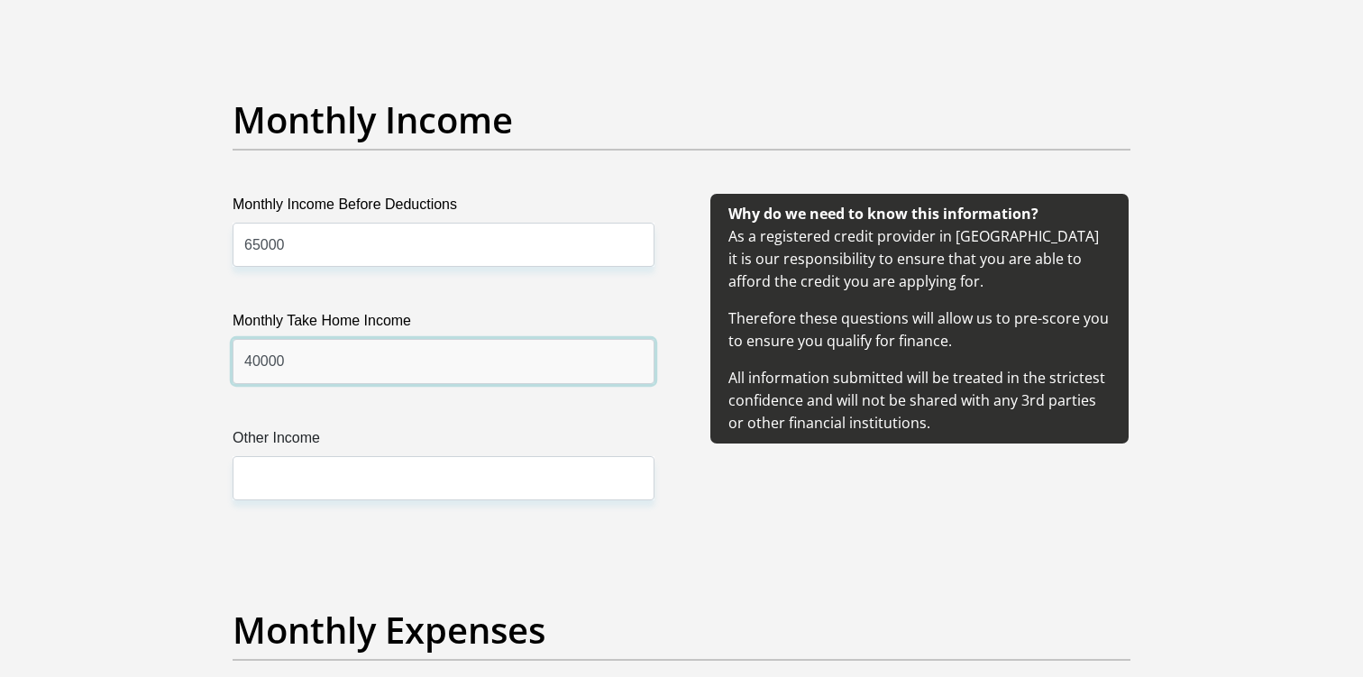
scroll to position [2033, 0]
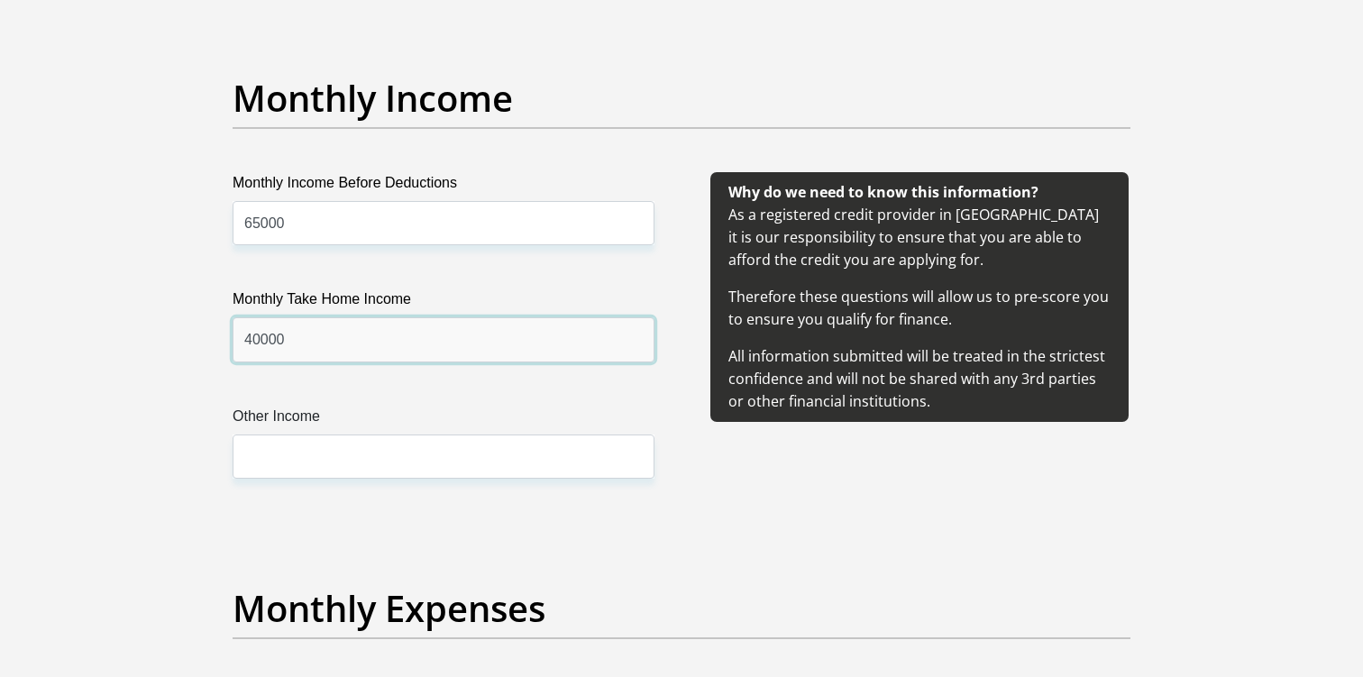
type input "40000"
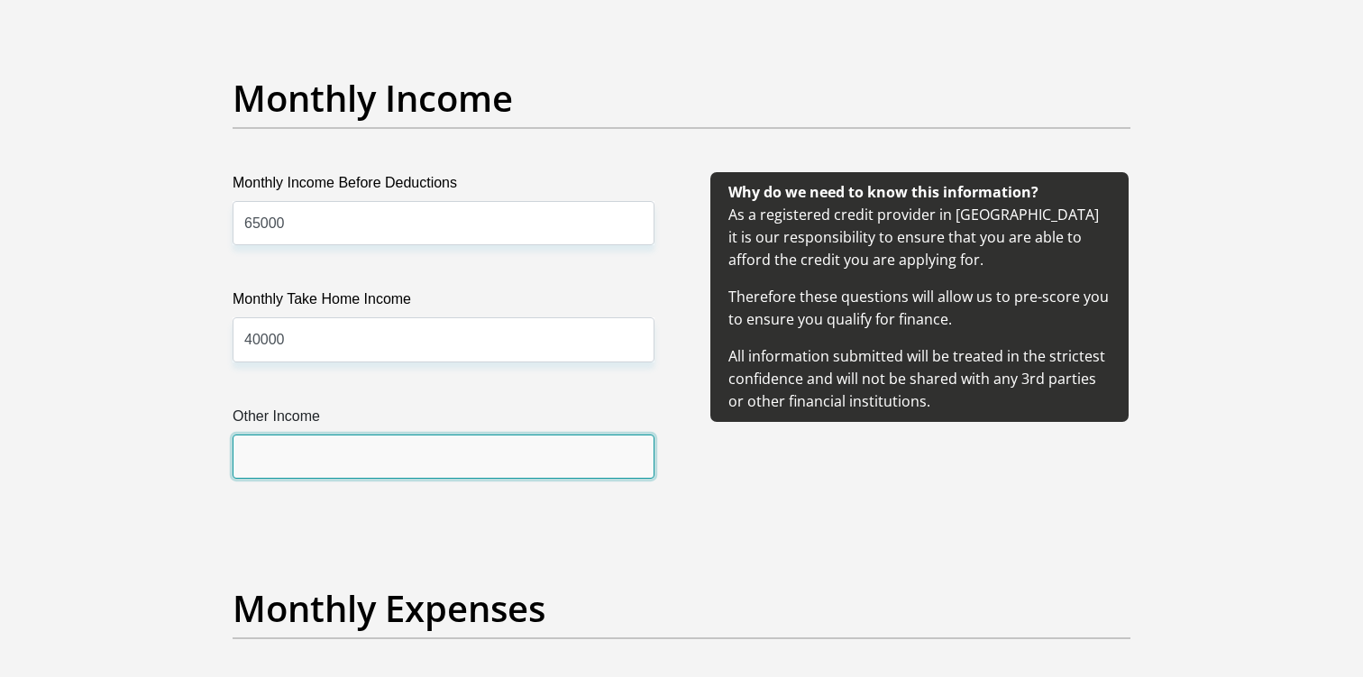
click at [418, 454] on input "Other Income" at bounding box center [444, 457] width 422 height 44
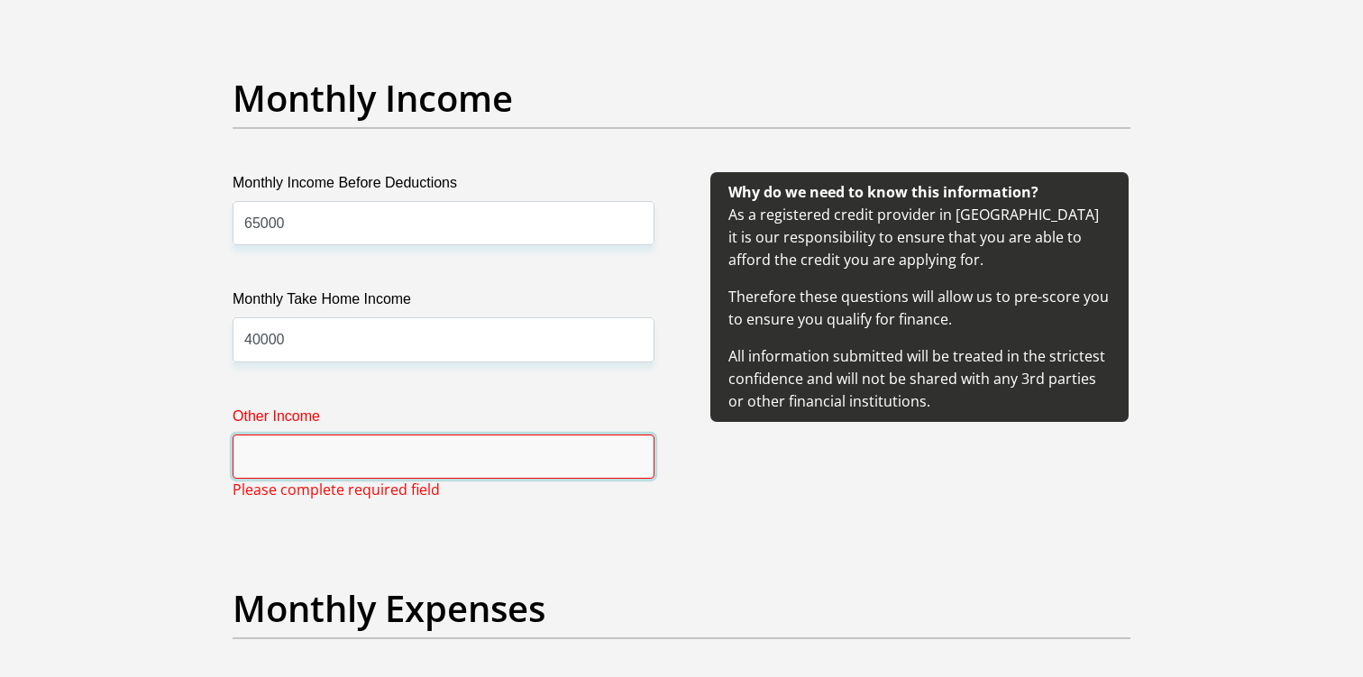
click at [380, 463] on input "Other Income" at bounding box center [444, 457] width 422 height 44
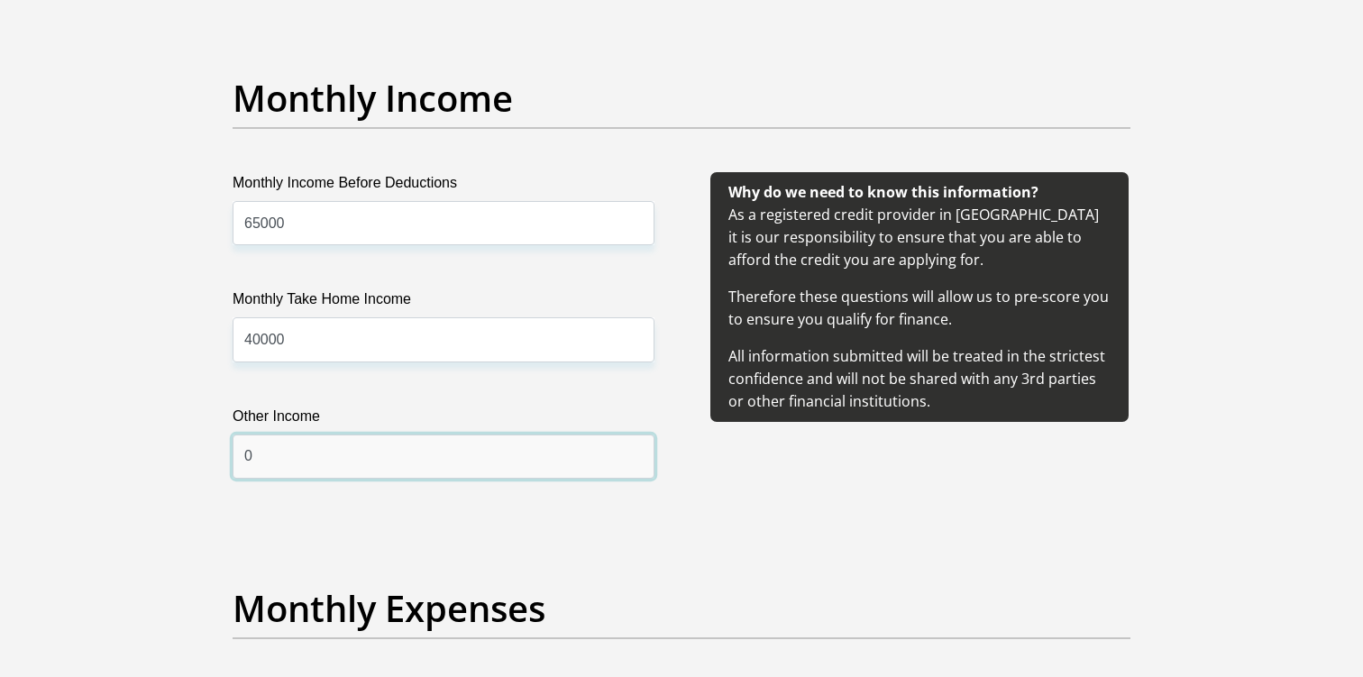
click at [380, 469] on input "0" at bounding box center [444, 457] width 422 height 44
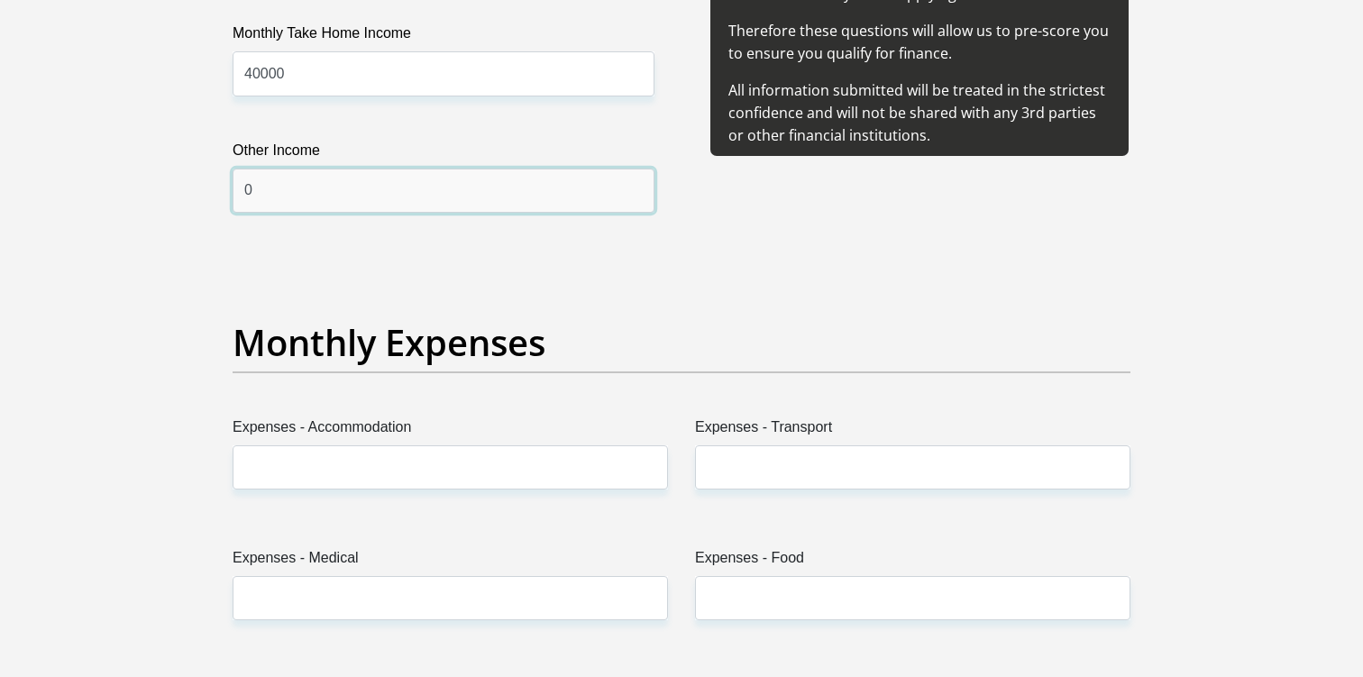
scroll to position [2301, 0]
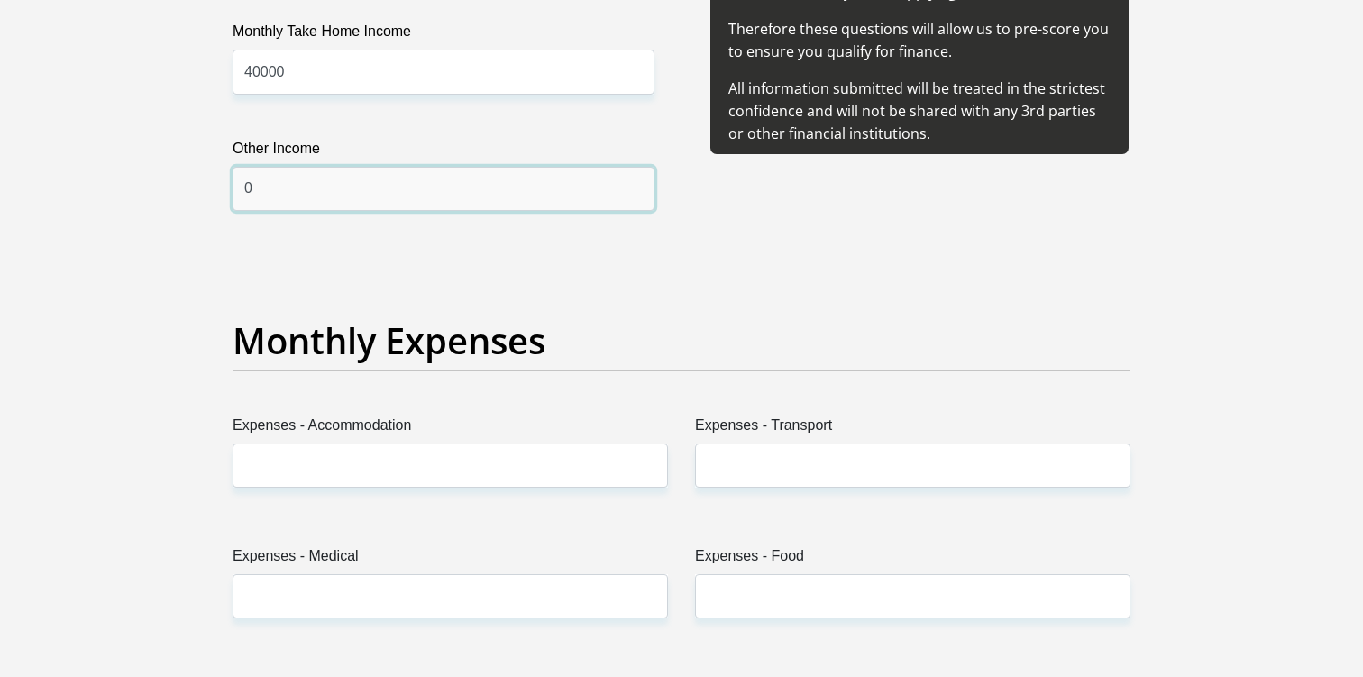
type input "0"
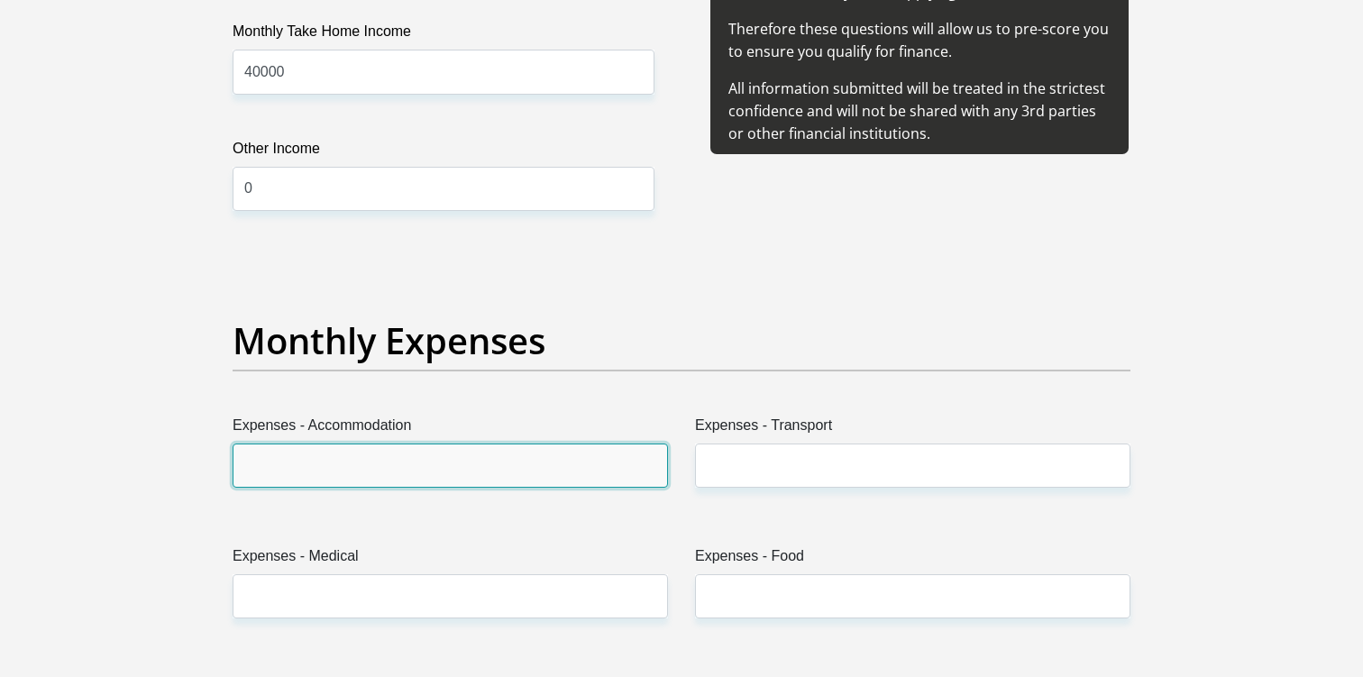
click at [381, 467] on input "Expenses - Accommodation" at bounding box center [451, 466] width 436 height 44
type input "7000"
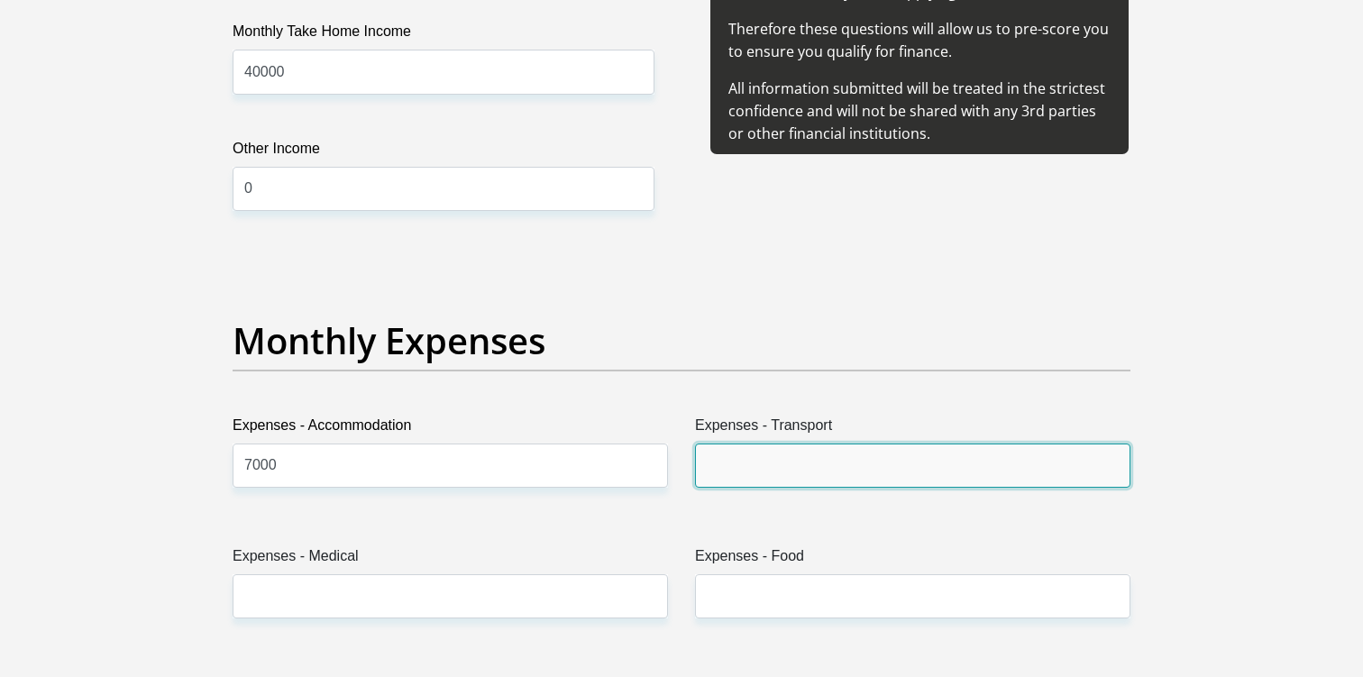
click at [777, 461] on input "Expenses - Transport" at bounding box center [913, 466] width 436 height 44
type input "7"
type input "10000"
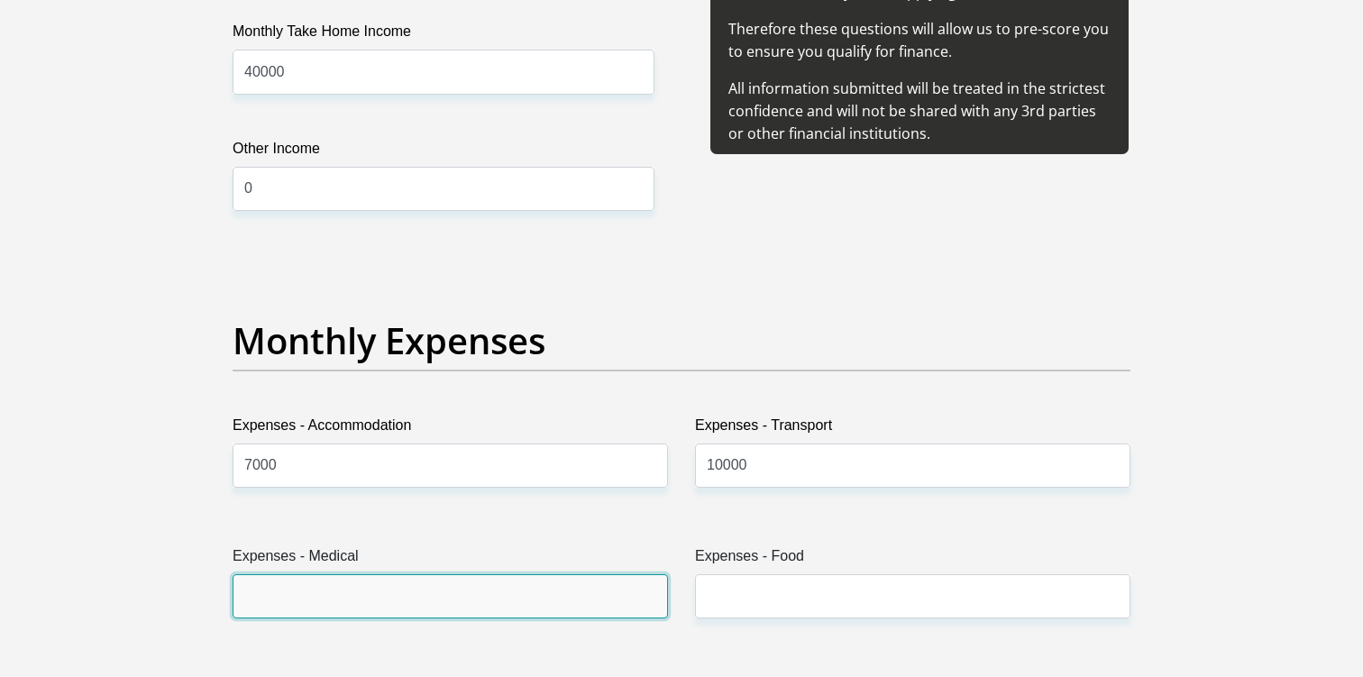
click at [524, 592] on input "Expenses - Medical" at bounding box center [451, 596] width 436 height 44
type input "0"
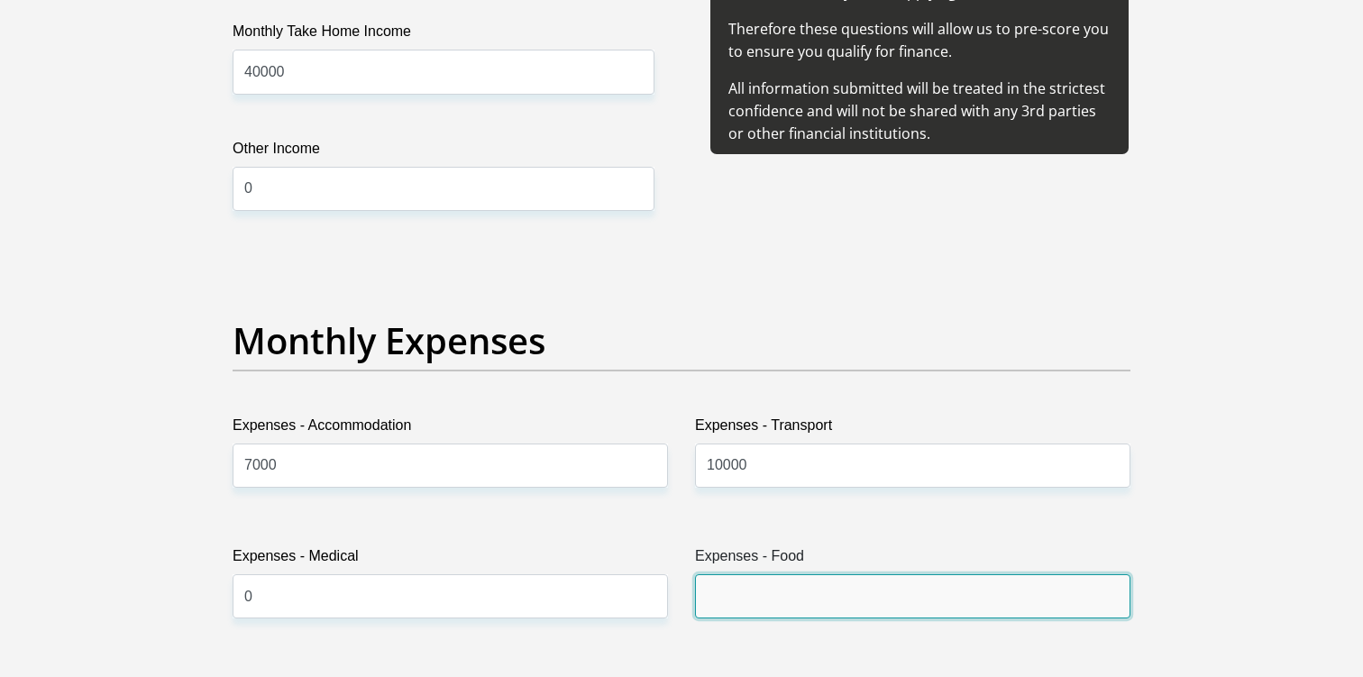
click at [763, 575] on input "Expenses - Food" at bounding box center [913, 596] width 436 height 44
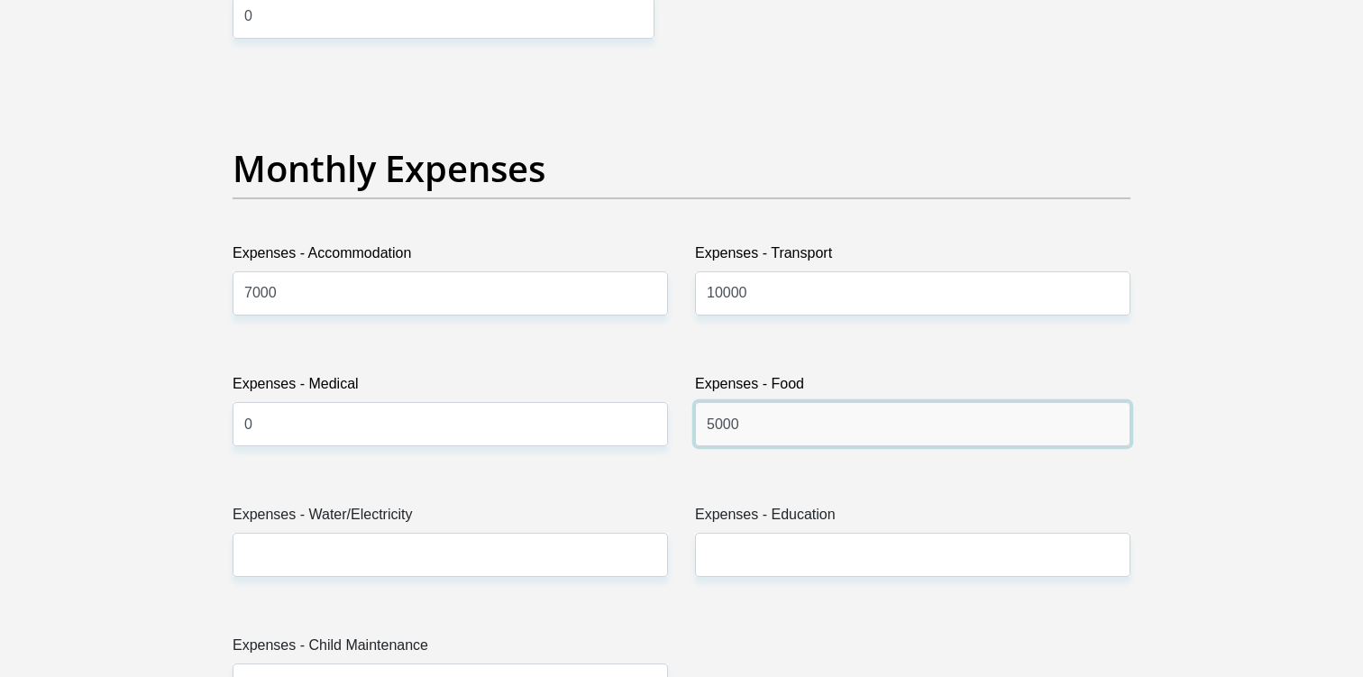
scroll to position [2476, 0]
type input "5000"
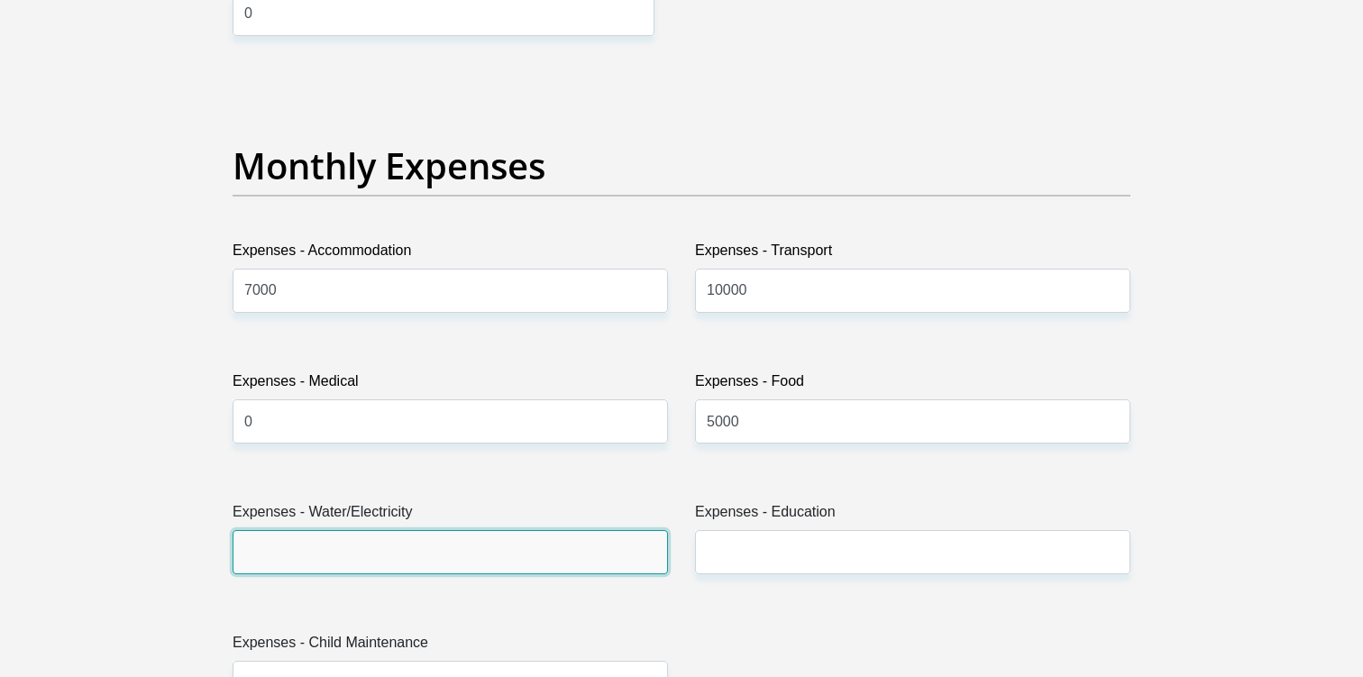
click at [467, 562] on input "Expenses - Water/Electricity" at bounding box center [451, 552] width 436 height 44
type input "2500"
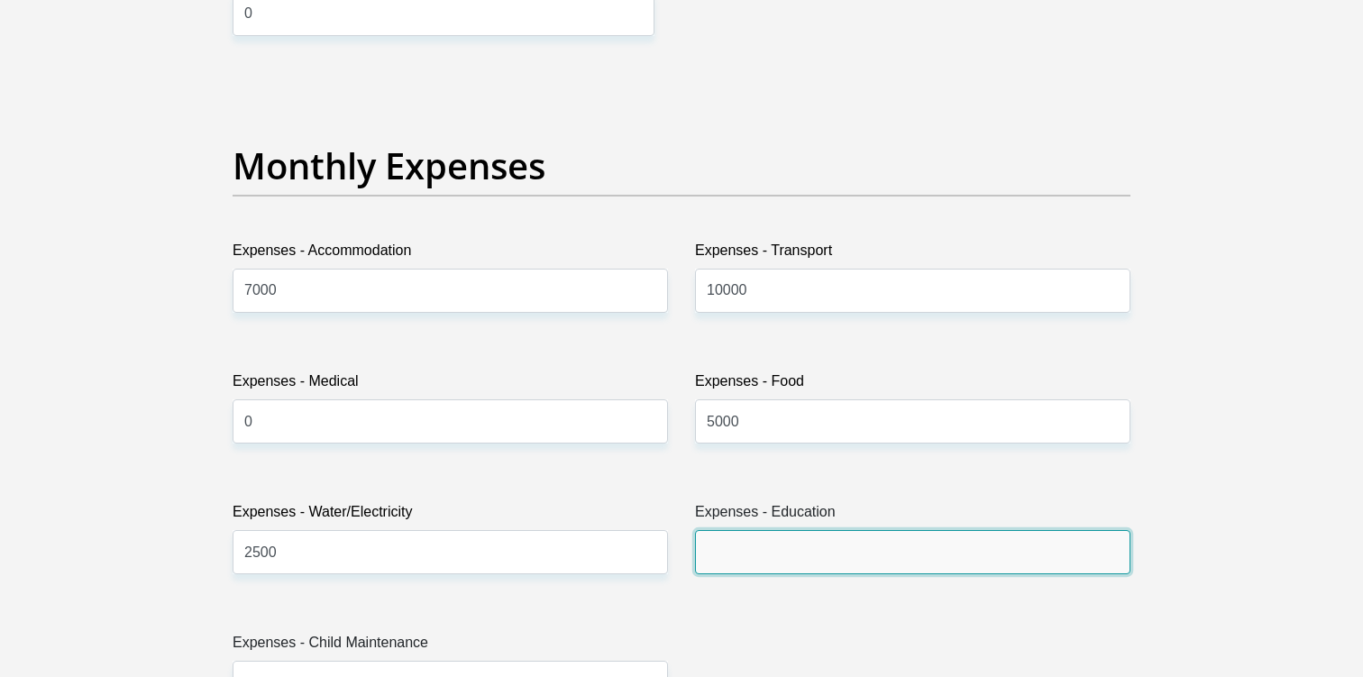
click at [743, 563] on input "Expenses - Education" at bounding box center [913, 552] width 436 height 44
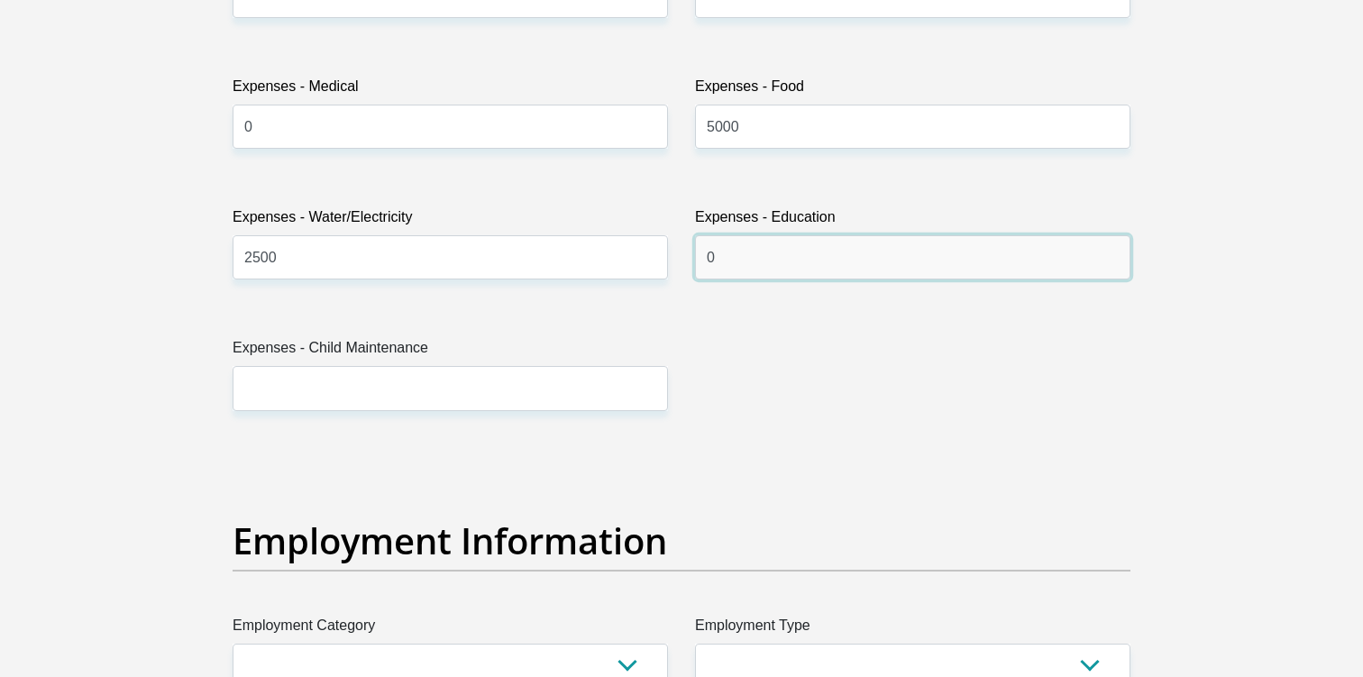
scroll to position [2776, 0]
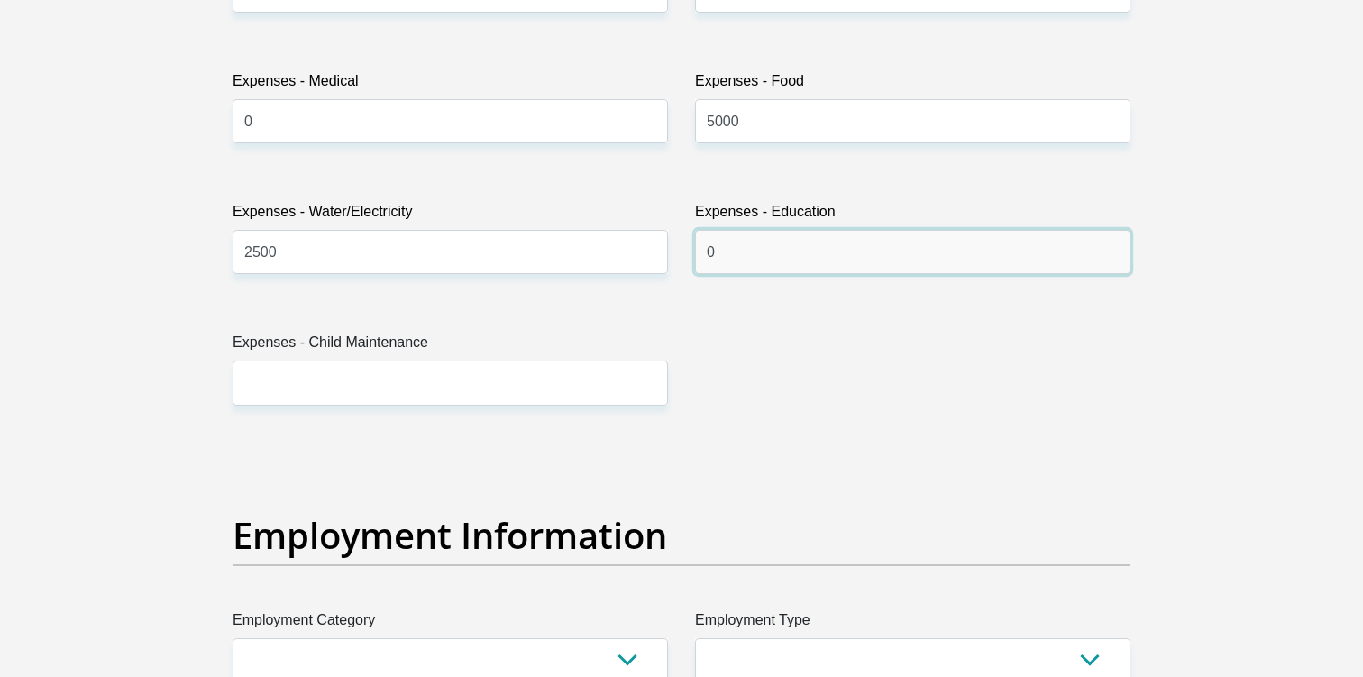
type input "0"
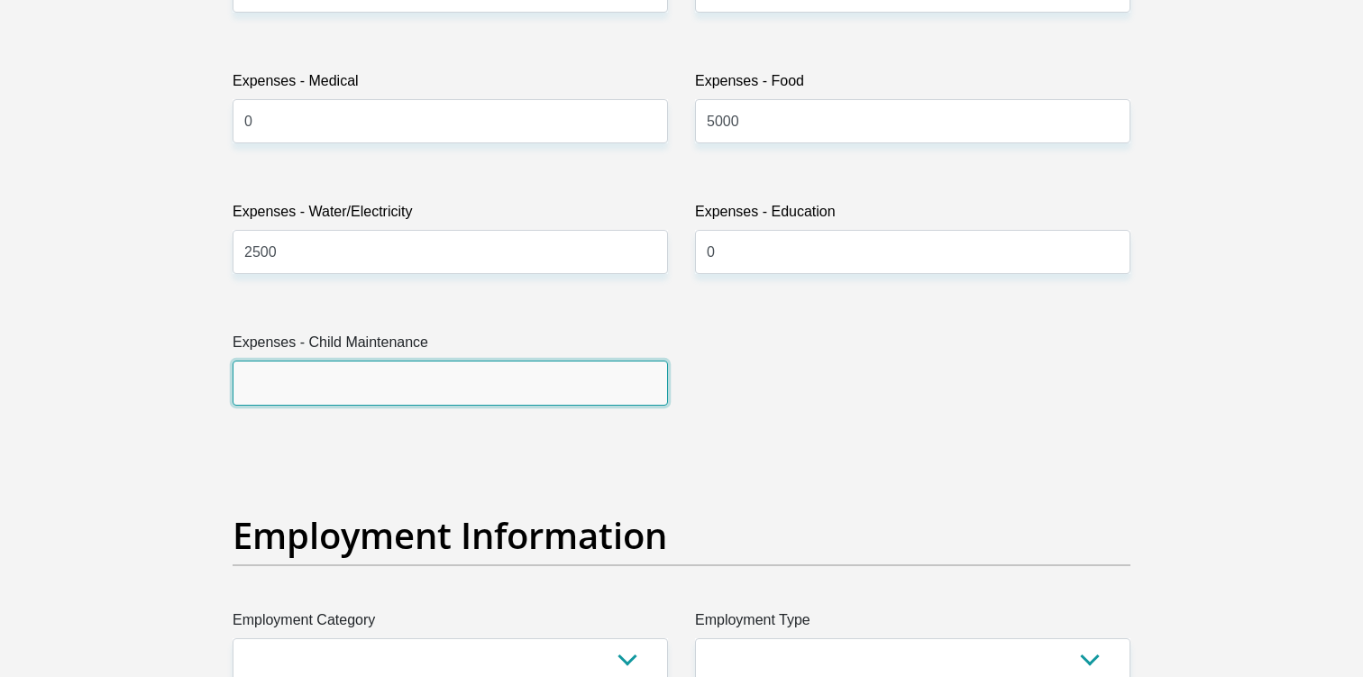
click at [454, 385] on input "Expenses - Child Maintenance" at bounding box center [451, 383] width 436 height 44
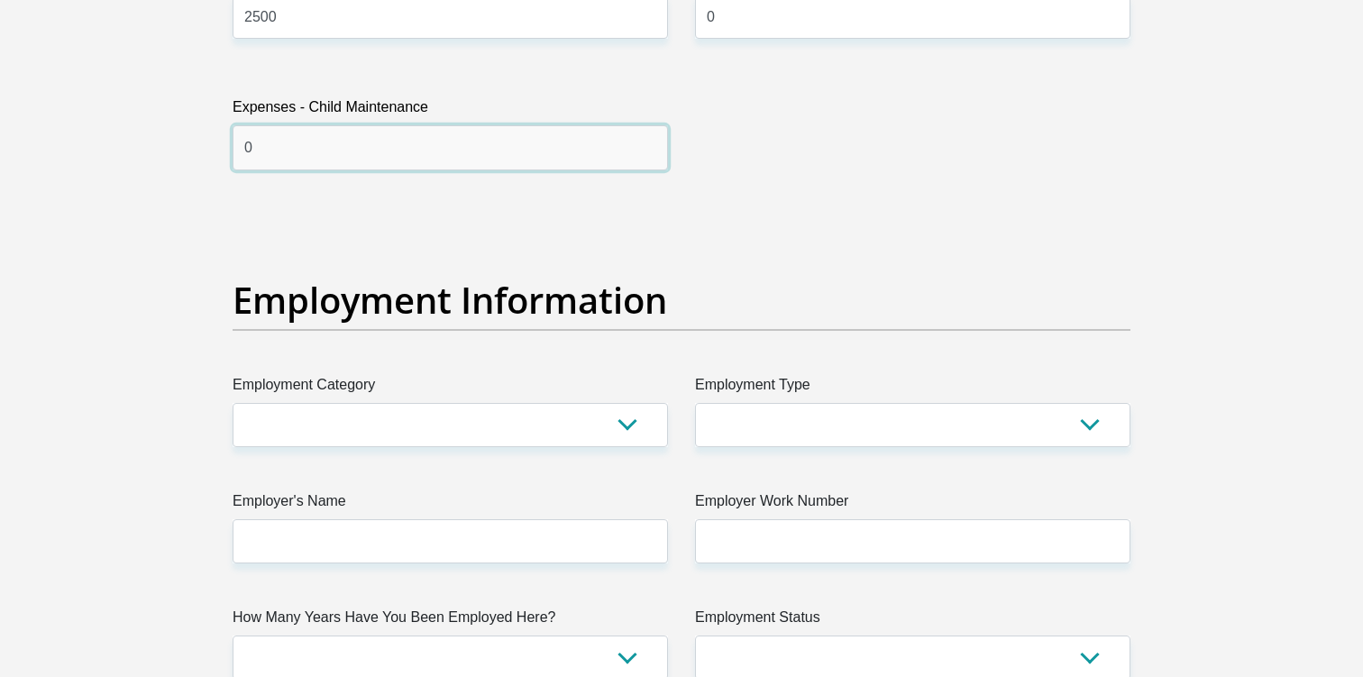
scroll to position [3013, 0]
type input "0"
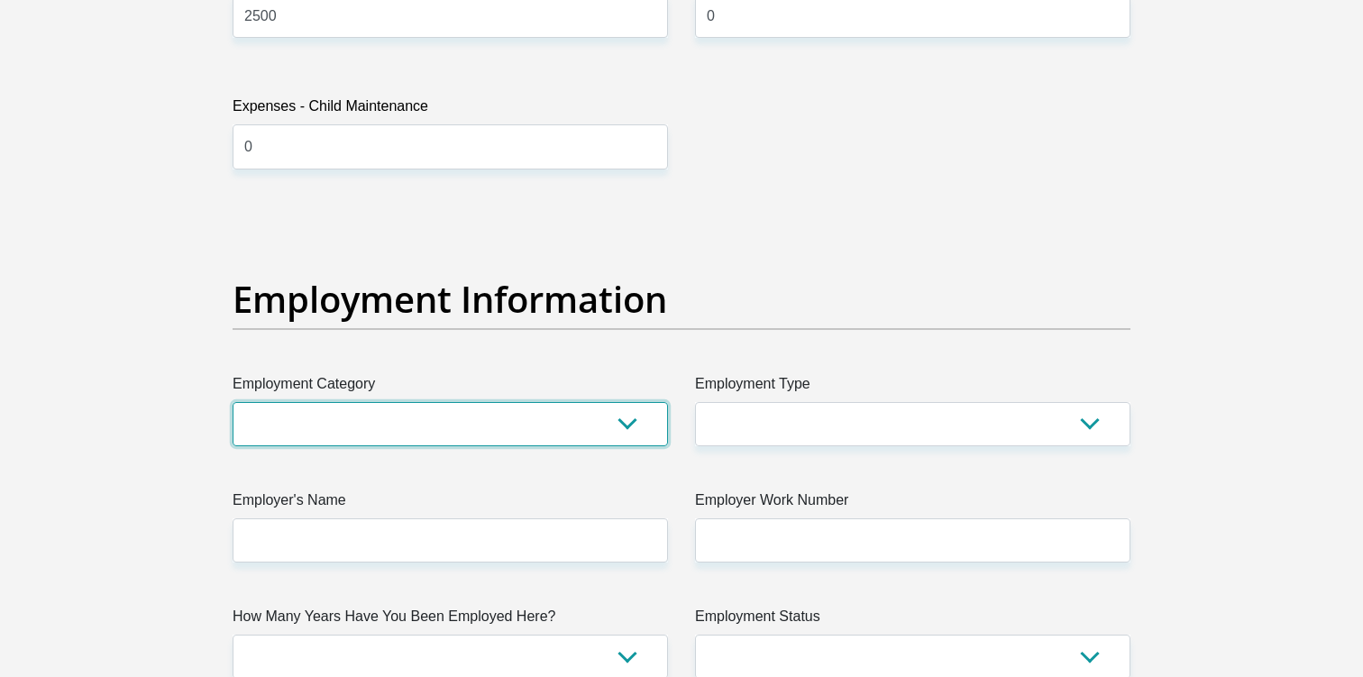
click at [395, 418] on select "AGRICULTURE ALCOHOL & TOBACCO CONSTRUCTION MATERIALS METALLURGY EQUIPMENT FOR R…" at bounding box center [451, 424] width 436 height 44
select select "17"
click at [233, 402] on select "AGRICULTURE ALCOHOL & TOBACCO CONSTRUCTION MATERIALS METALLURGY EQUIPMENT FOR R…" at bounding box center [451, 424] width 436 height 44
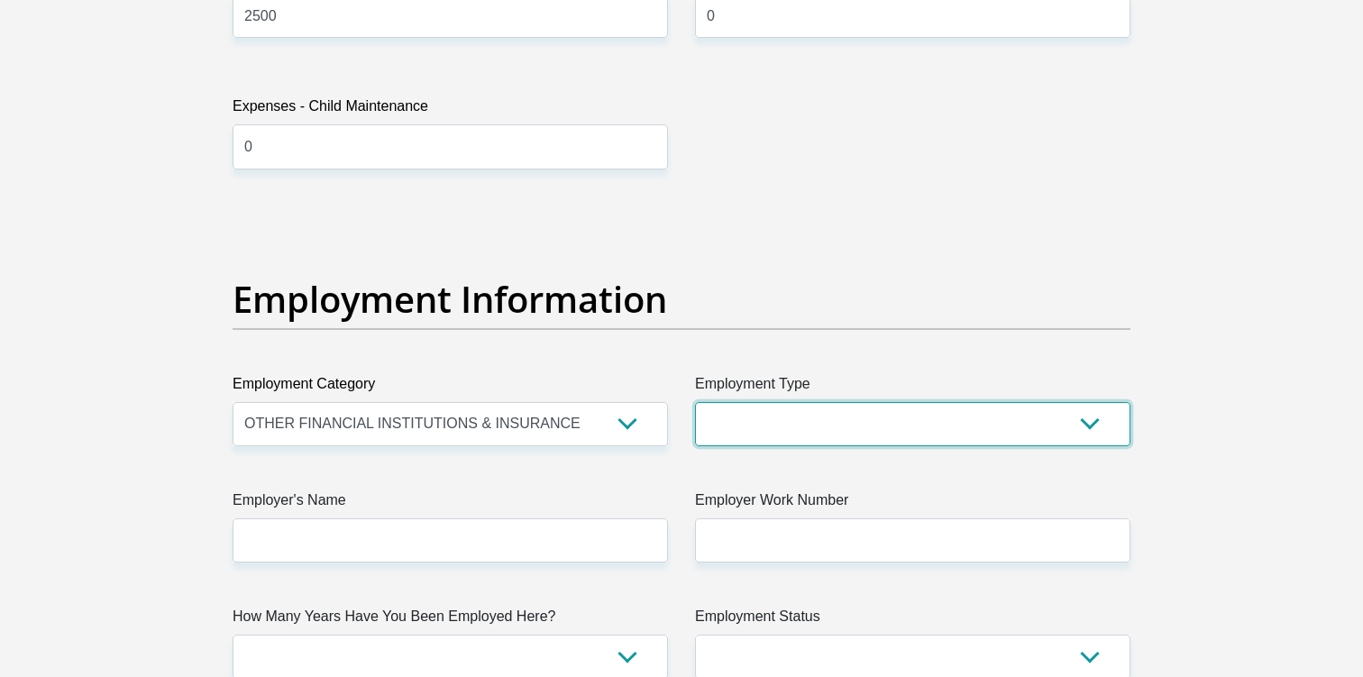
click at [725, 402] on select "College/Lecturer Craft Seller Creative Driver Executive Farmer Forces - Non Com…" at bounding box center [913, 424] width 436 height 44
select select "Unknown/Other"
click at [695, 402] on select "College/Lecturer Craft Seller Creative Driver Executive Farmer Forces - Non Com…" at bounding box center [913, 424] width 436 height 44
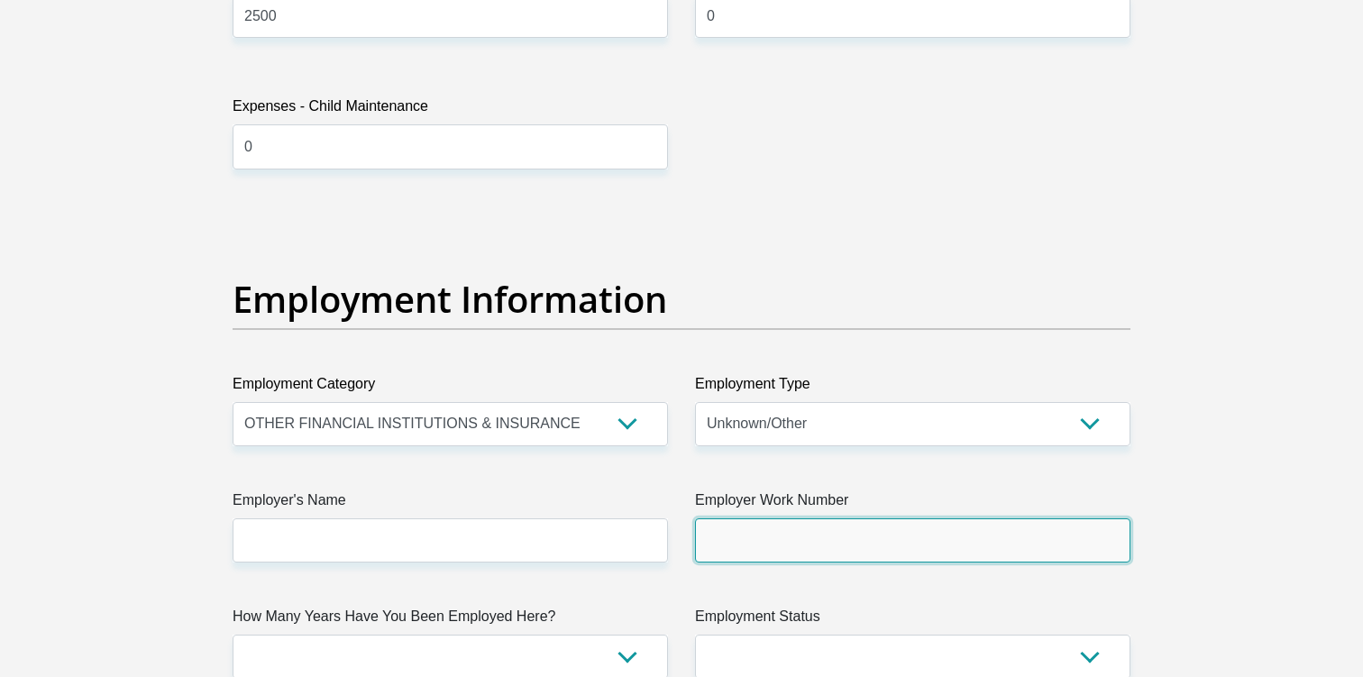
click at [736, 546] on input "Employer Work Number" at bounding box center [913, 540] width 436 height 44
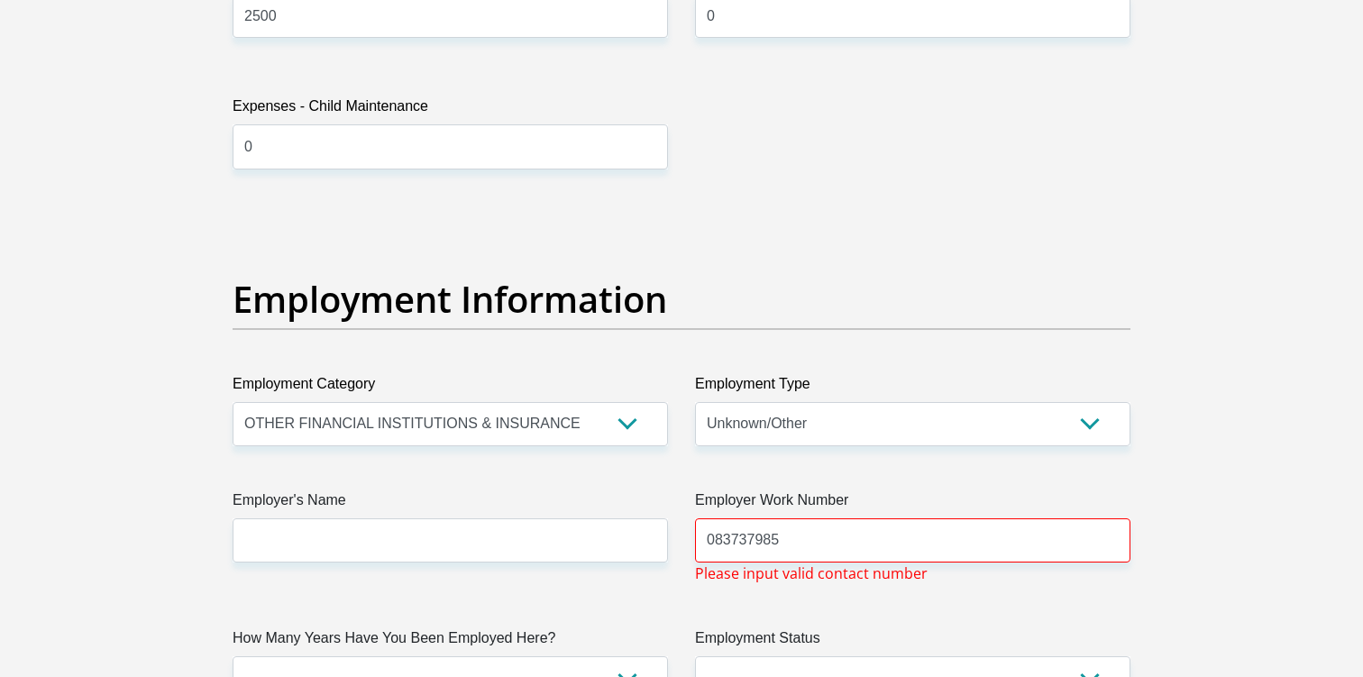
click at [778, 594] on div "Title Mr Ms Mrs Dr [PERSON_NAME] First Name [GEOGRAPHIC_DATA] Surname Rikhotso …" at bounding box center [681, 215] width 925 height 5889
click at [770, 546] on input "083737985" at bounding box center [913, 540] width 436 height 44
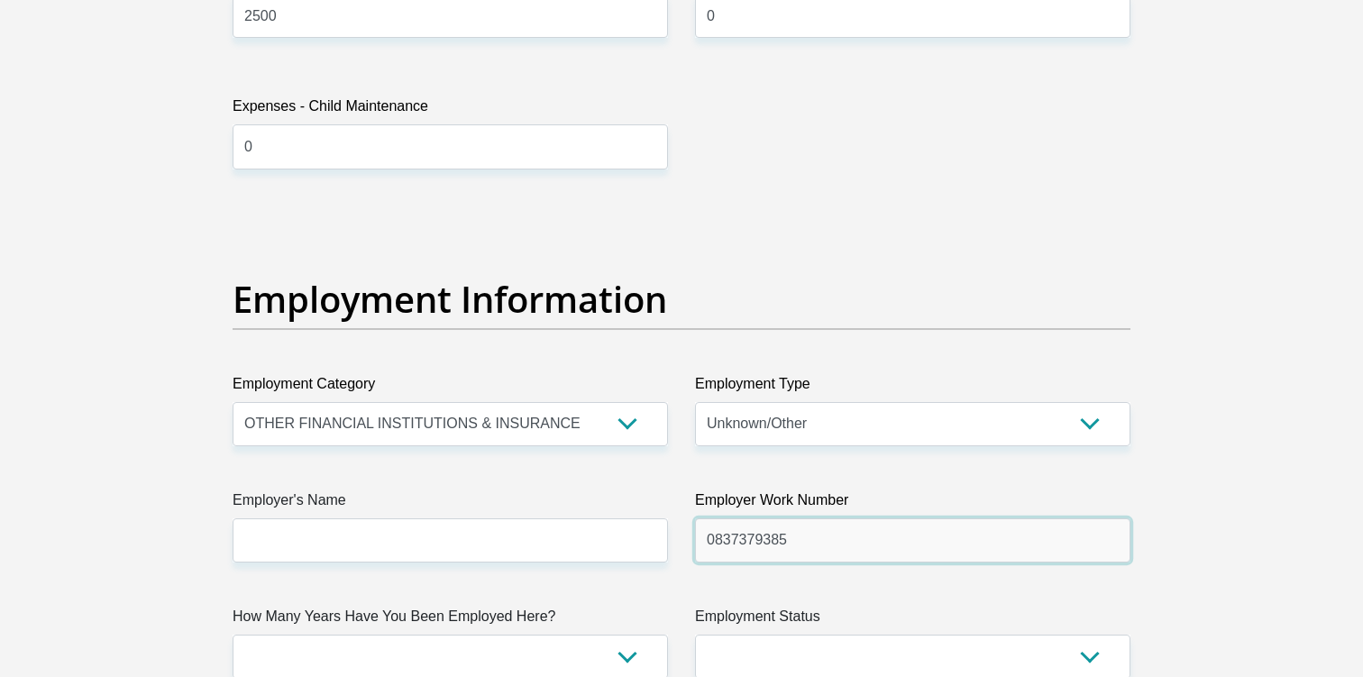
type input "0837379385"
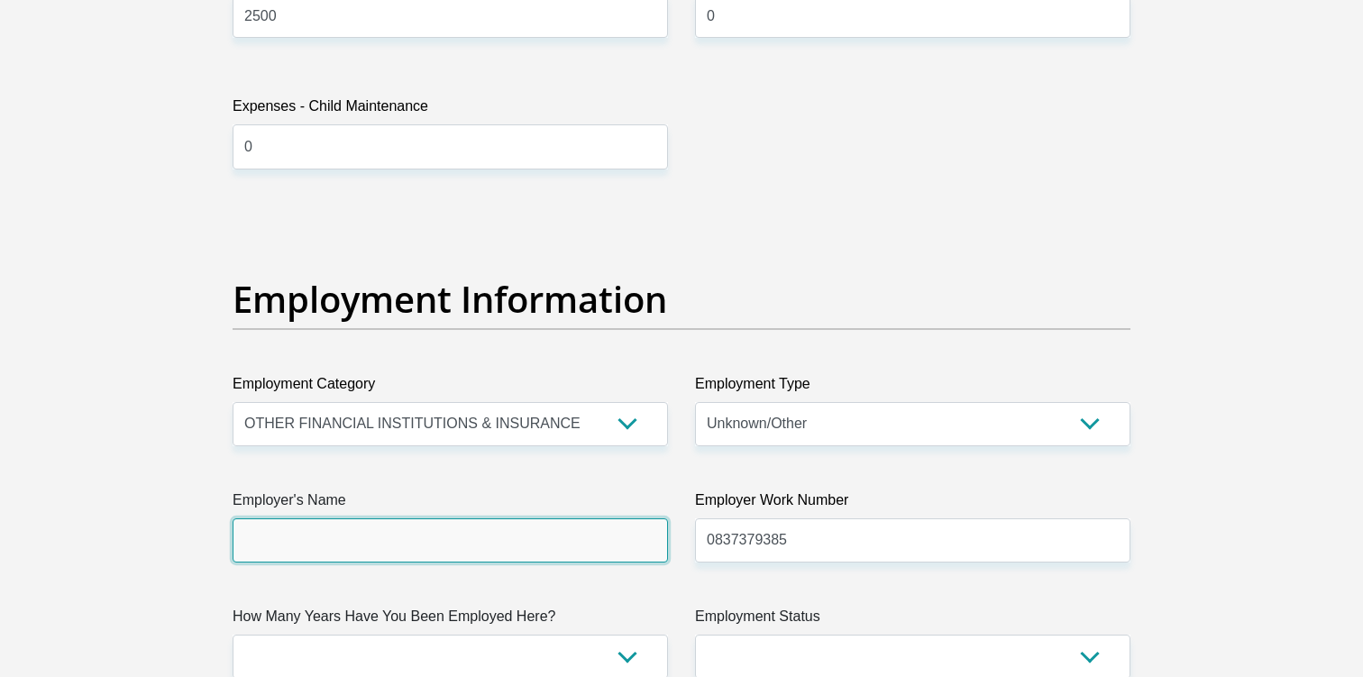
click at [388, 547] on input "Employer's Name" at bounding box center [451, 540] width 436 height 44
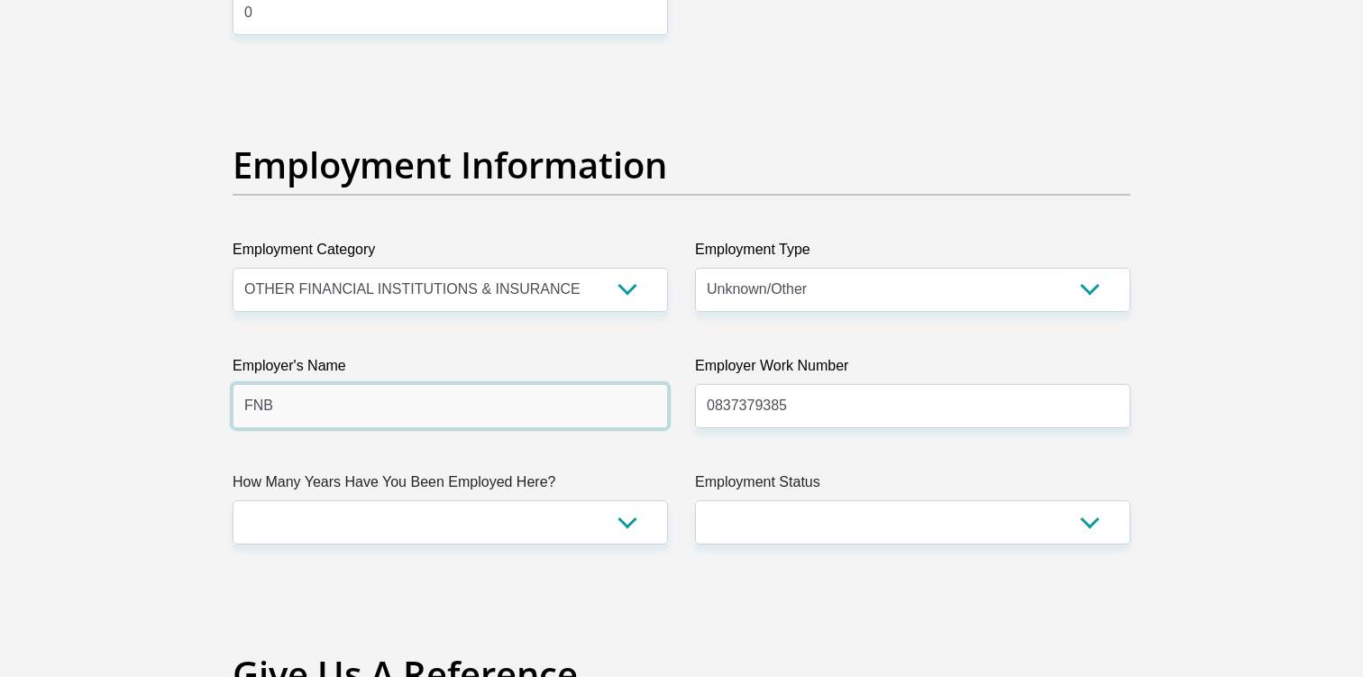
scroll to position [3149, 0]
type input "FNB"
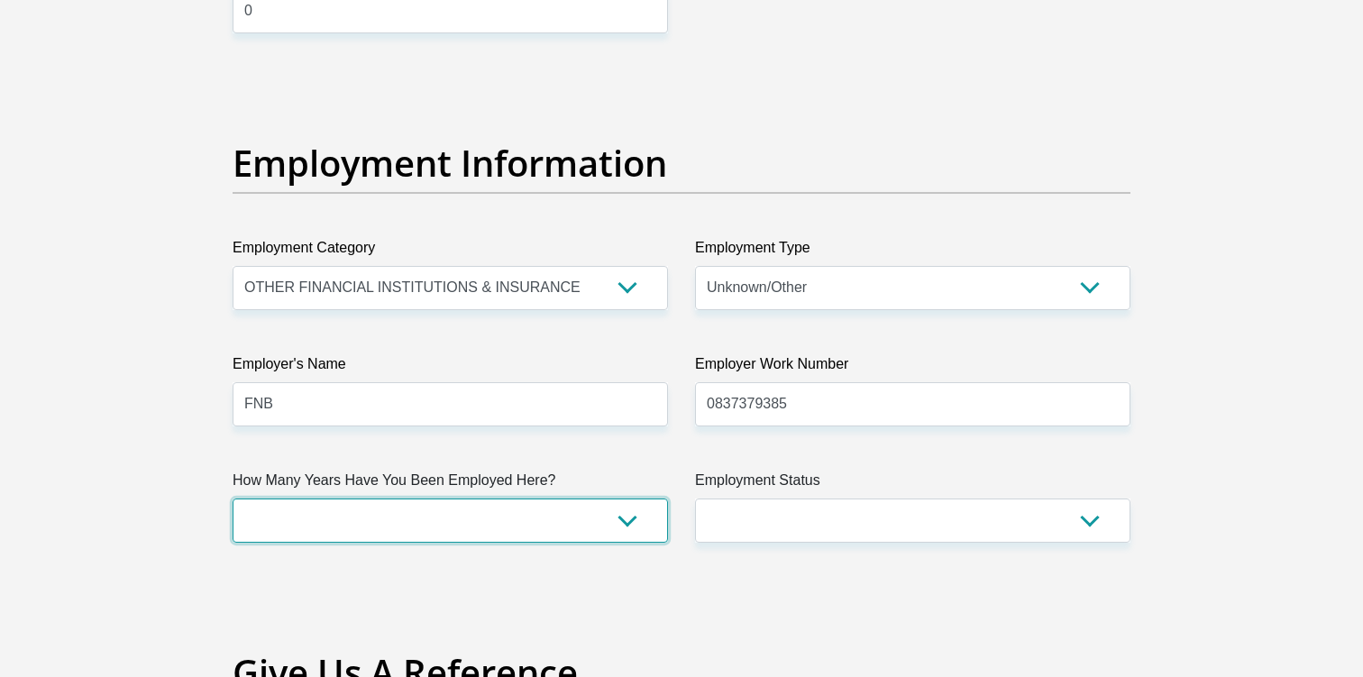
click at [509, 518] on select "less than 1 year 1-3 years 3-5 years 5+ years" at bounding box center [451, 521] width 436 height 44
select select "48"
click at [233, 499] on select "less than 1 year 1-3 years 3-5 years 5+ years" at bounding box center [451, 521] width 436 height 44
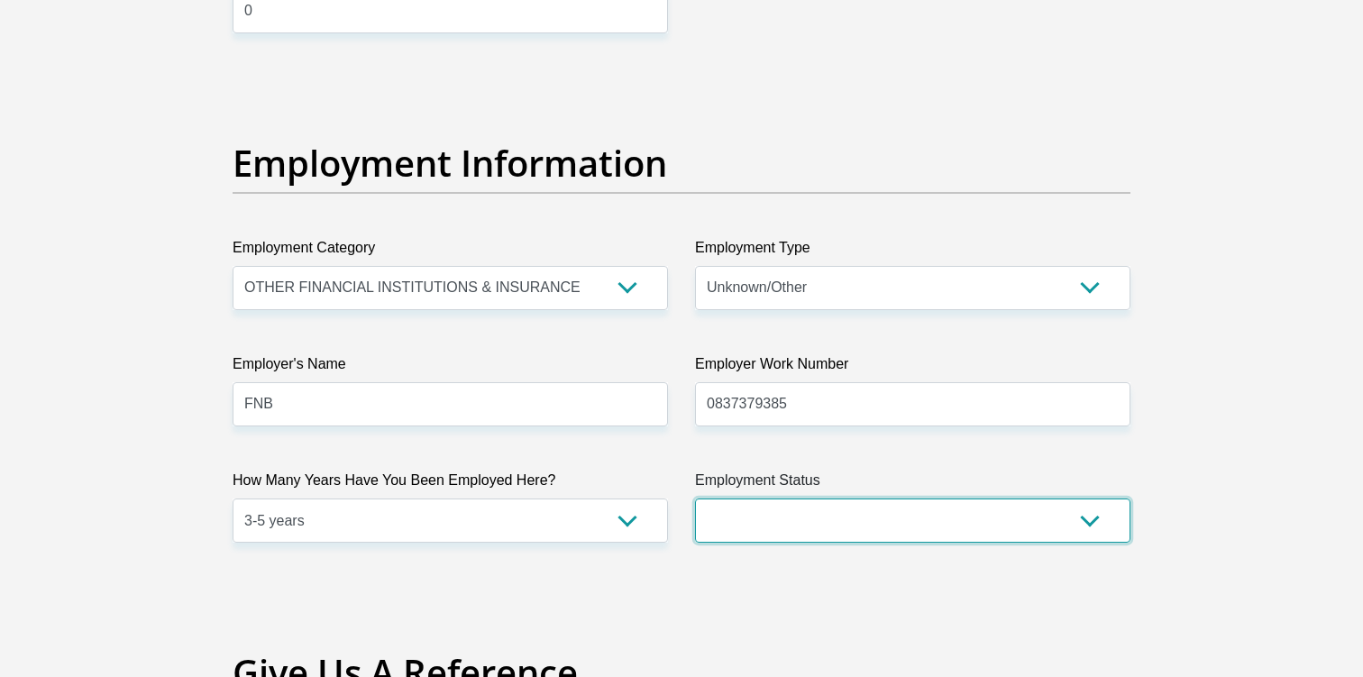
click at [758, 502] on select "Permanent/Full-time Part-time/Casual [DEMOGRAPHIC_DATA] Worker Self-Employed Ho…" at bounding box center [913, 521] width 436 height 44
select select "1"
click at [695, 499] on select "Permanent/Full-time Part-time/Casual [DEMOGRAPHIC_DATA] Worker Self-Employed Ho…" at bounding box center [913, 521] width 436 height 44
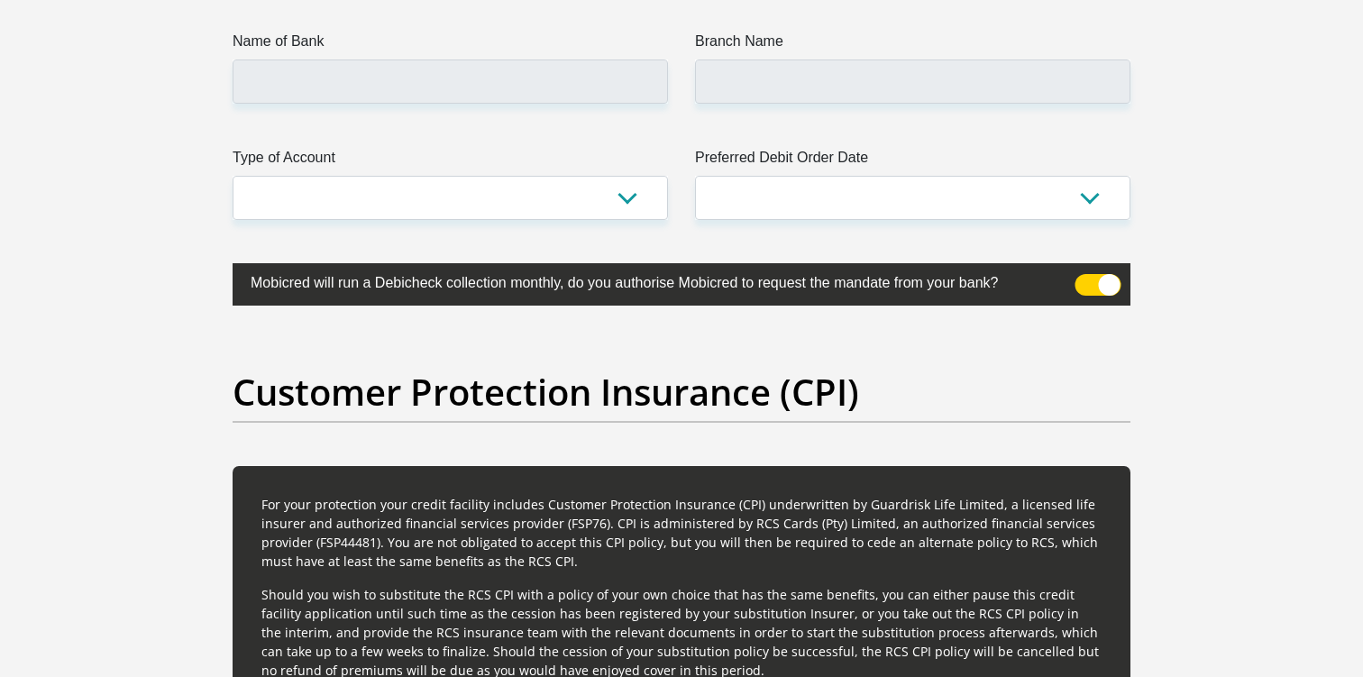
scroll to position [4379, 0]
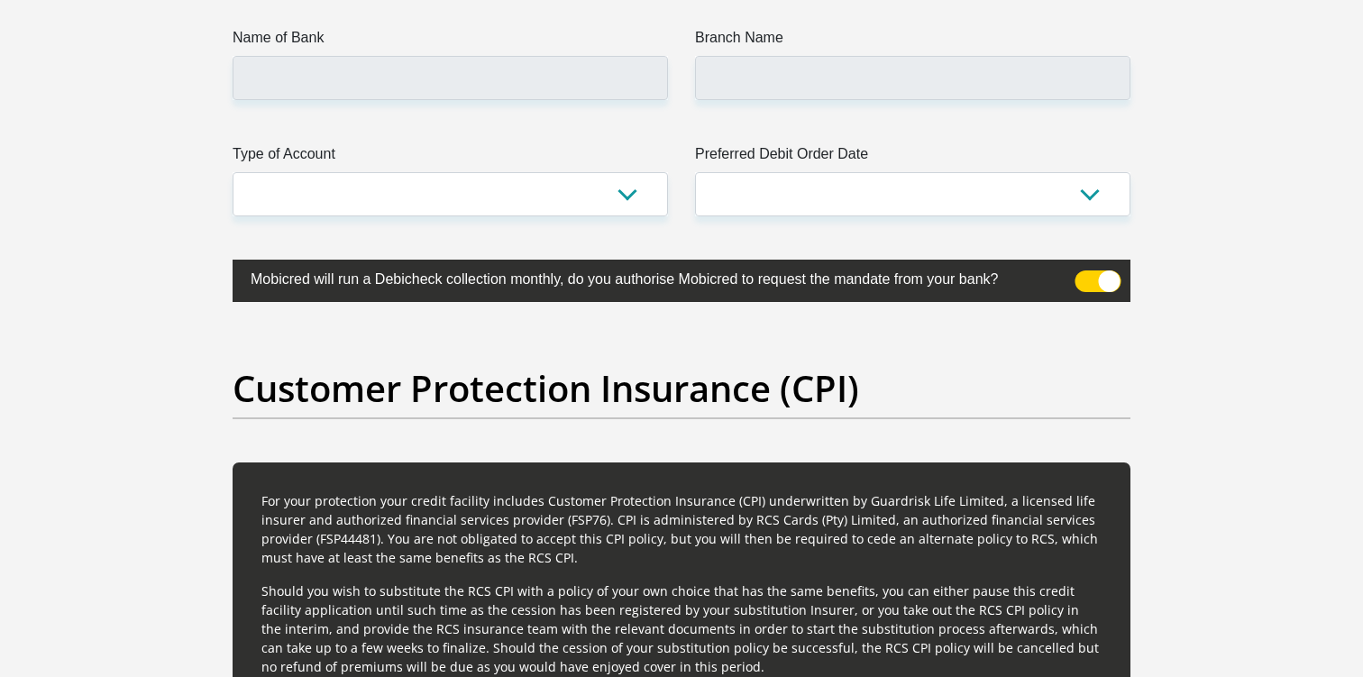
click at [481, 294] on label "Mobicred will run a Debicheck collection monthly, do you authorise Mobicred to …" at bounding box center [637, 277] width 808 height 35
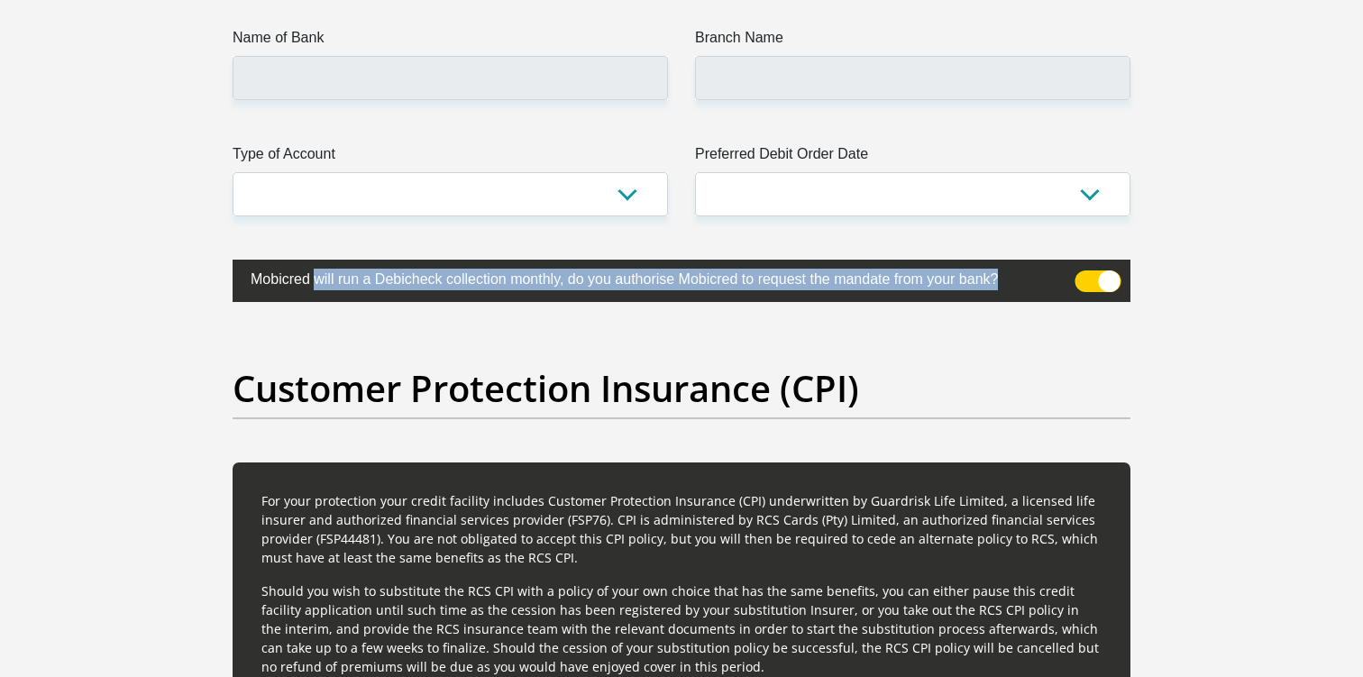
click at [481, 294] on label "Mobicred will run a Debicheck collection monthly, do you authorise Mobicred to …" at bounding box center [637, 277] width 808 height 35
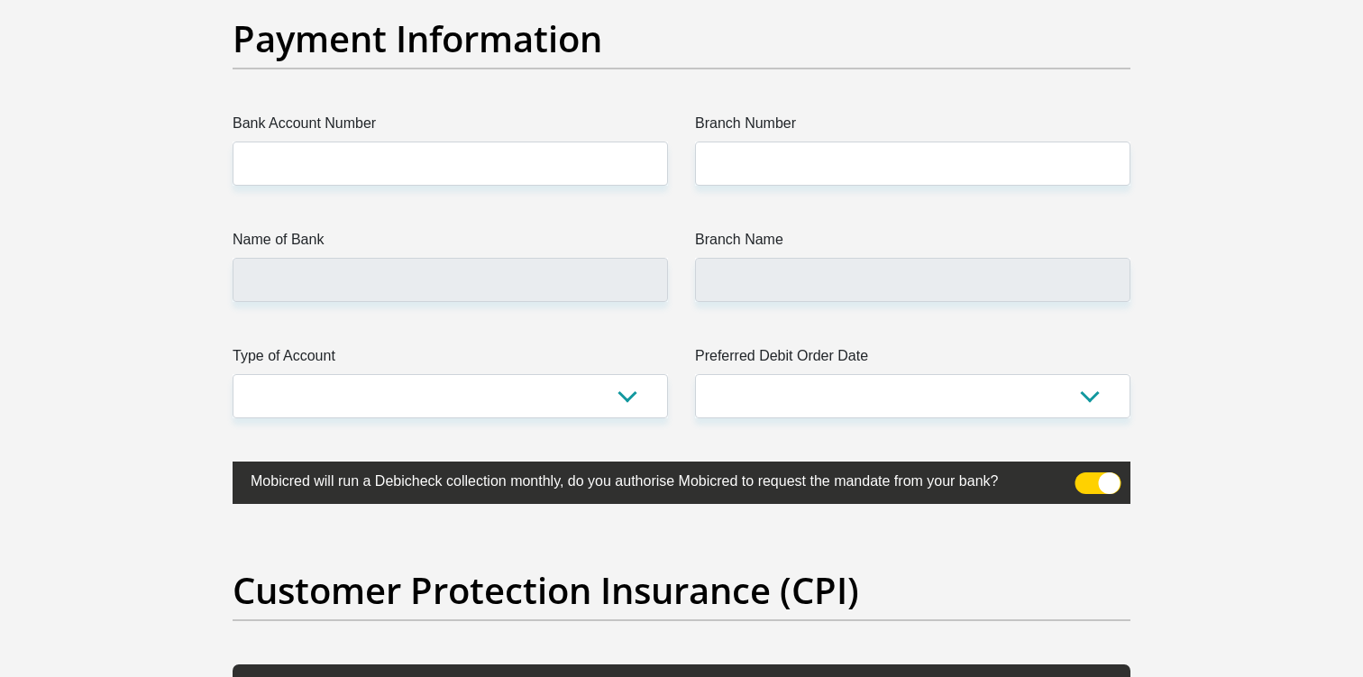
scroll to position [4176, 0]
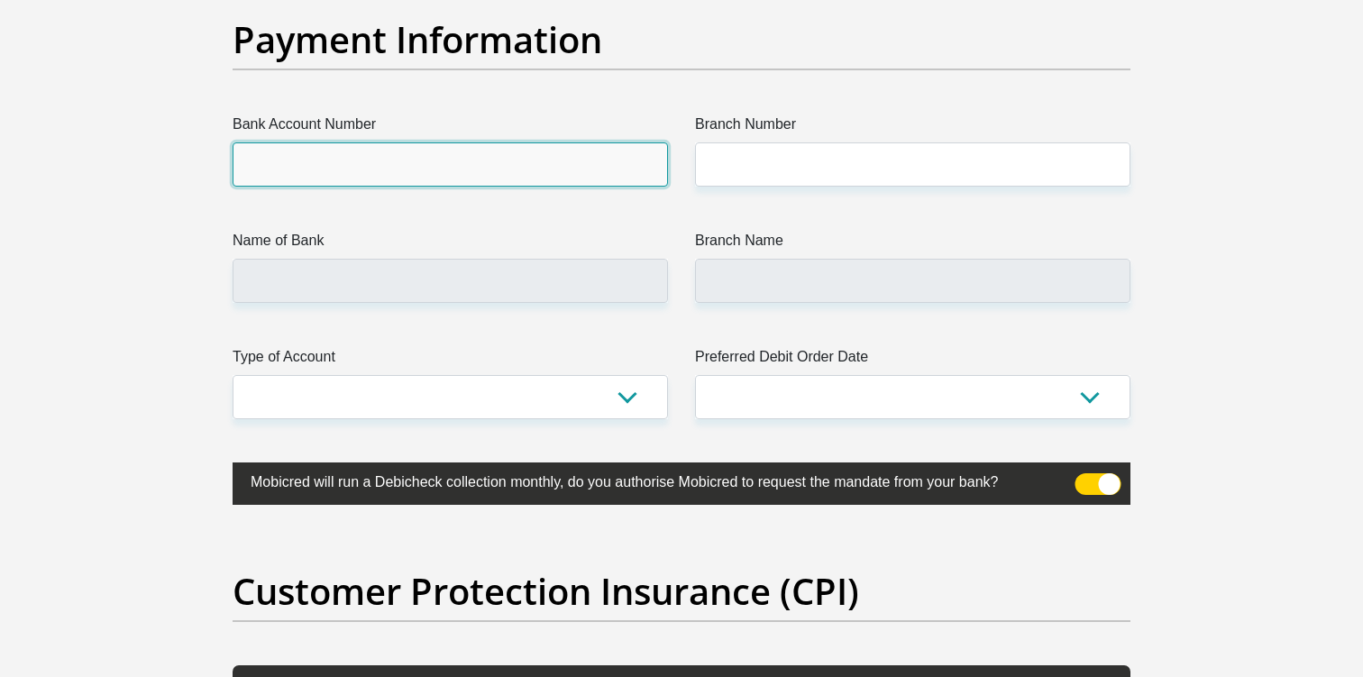
click at [418, 169] on input "Bank Account Number" at bounding box center [451, 164] width 436 height 44
